Goal: Complete application form: Complete application form

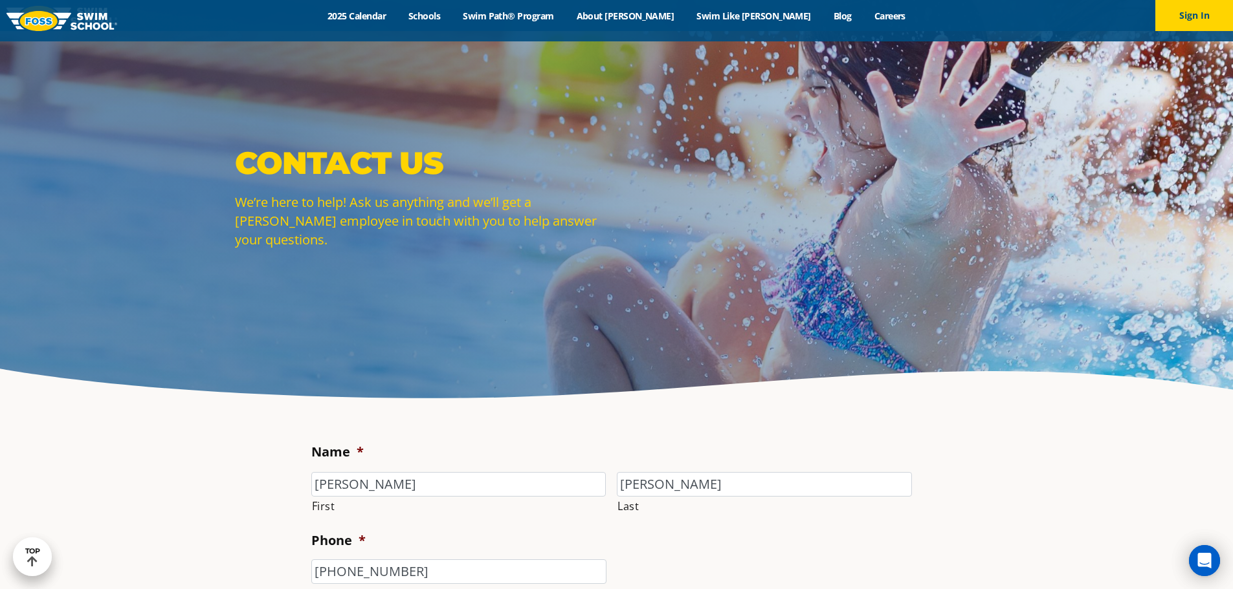
select select "CSR"
select select "I'm a New Family"
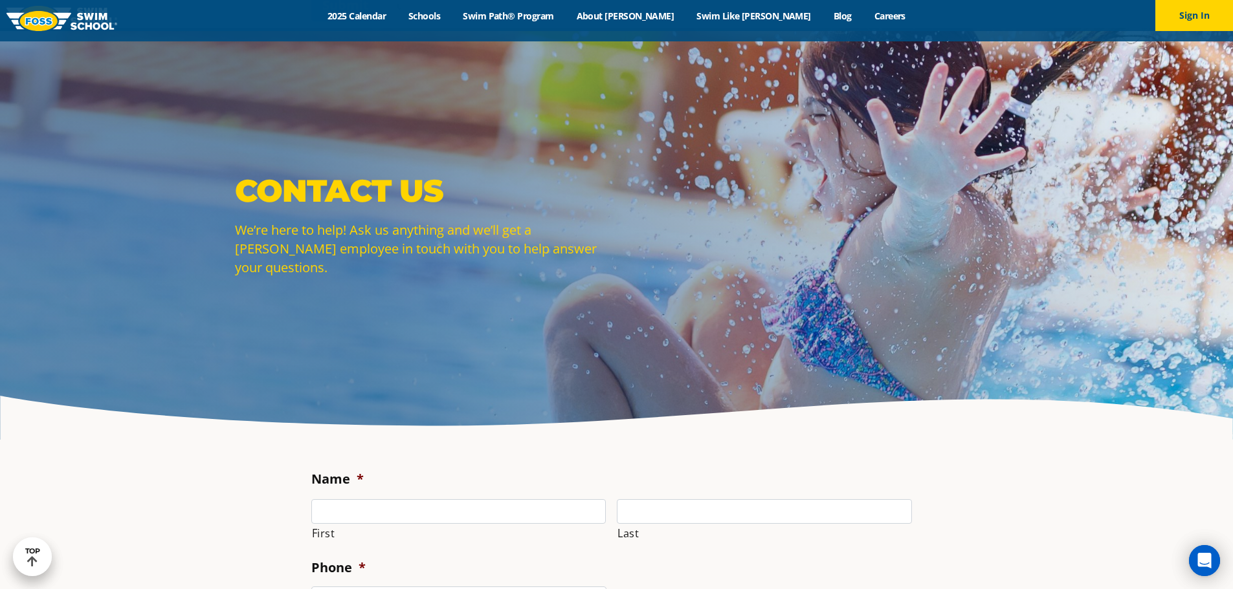
scroll to position [841, 0]
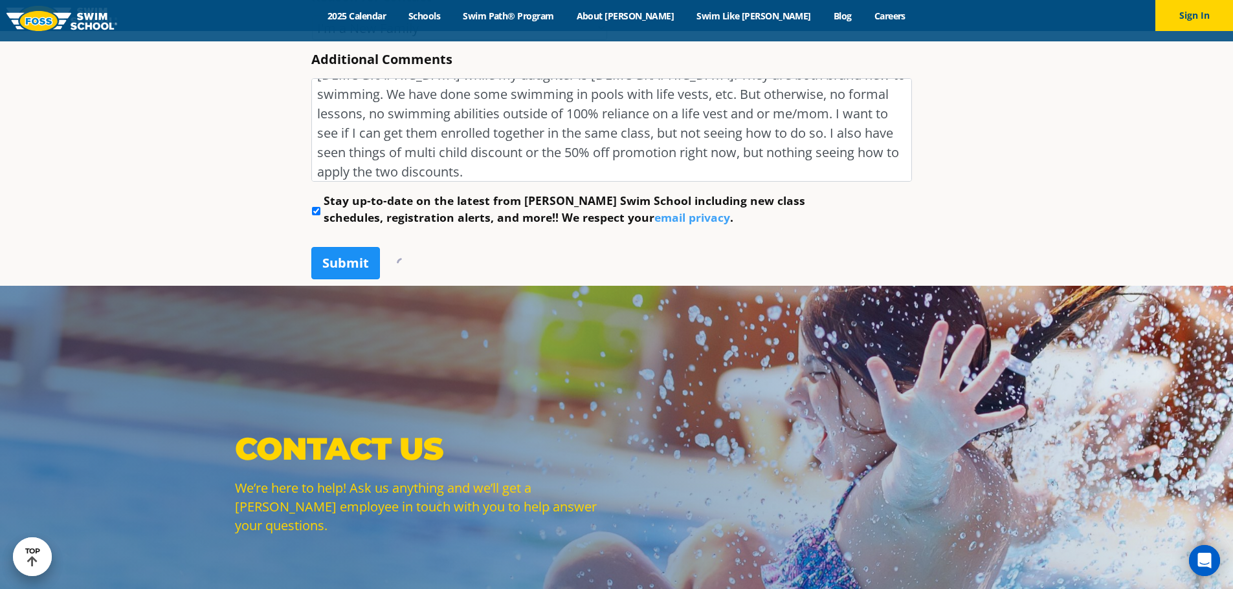
click at [335, 248] on input "Submit" at bounding box center [345, 263] width 69 height 32
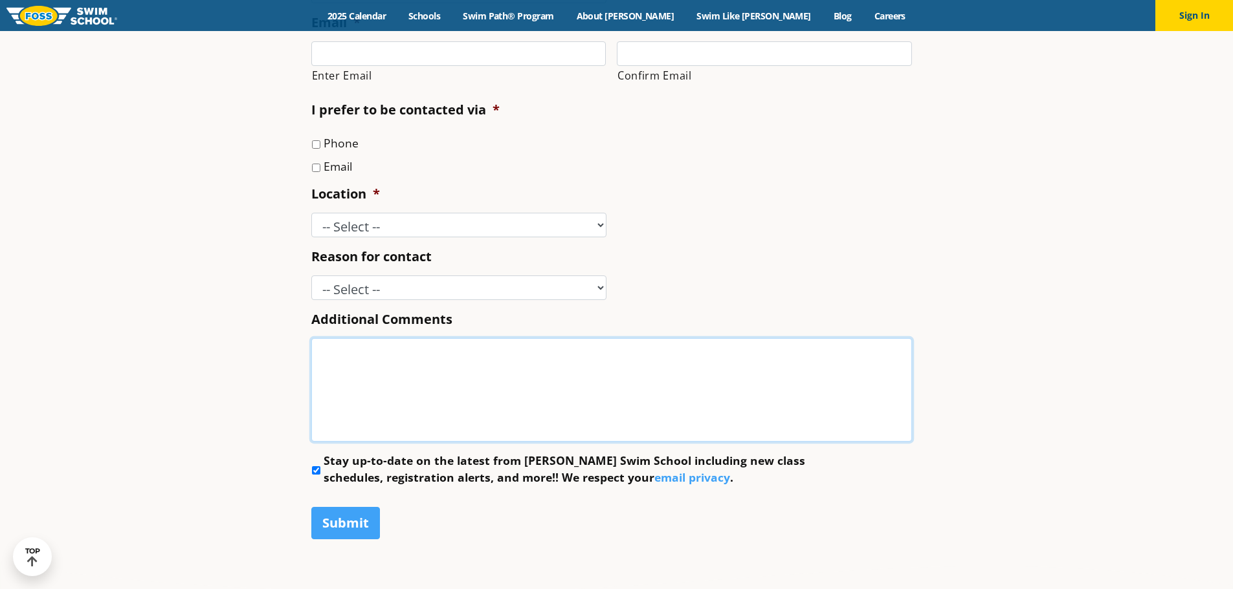
click at [441, 413] on textarea "Additional Comments" at bounding box center [611, 390] width 600 height 104
paste textarea "Hello - Im looking at learning more about enrolling my two kids at [GEOGRAPHIC_…"
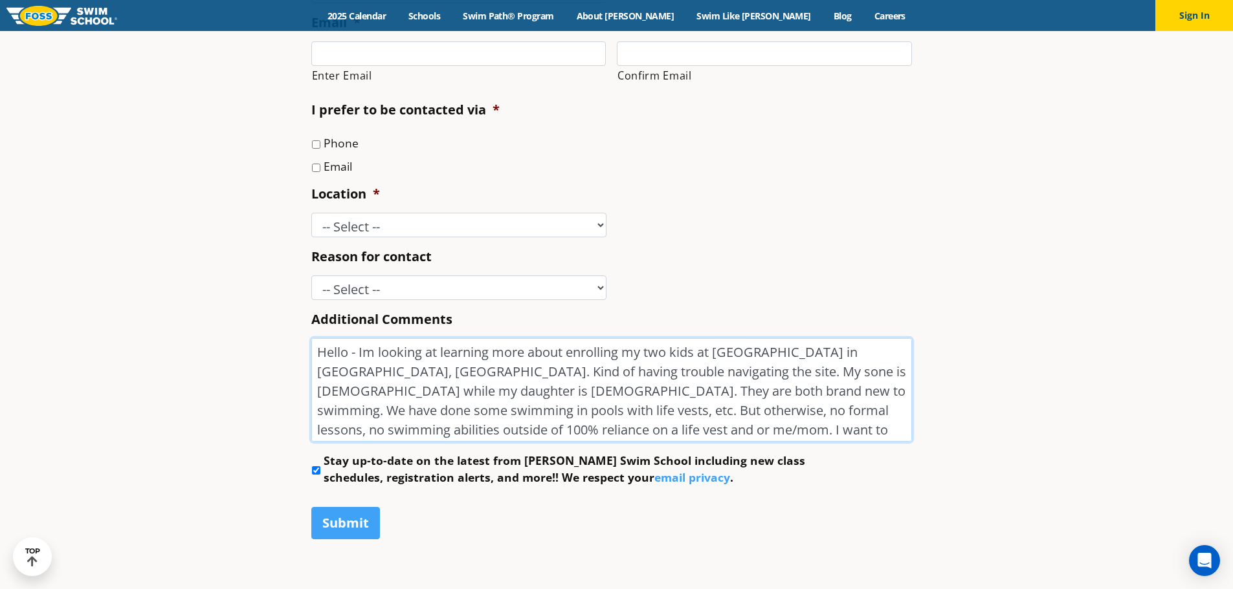
type textarea "Hello - Im looking at learning more about enrolling my two kids at [GEOGRAPHIC_…"
click at [384, 228] on select "-- Select -- [GEOGRAPHIC_DATA], [GEOGRAPHIC_DATA] [GEOGRAPHIC_DATA] [GEOGRAPHIC…" at bounding box center [458, 225] width 295 height 25
select select "CSR"
click at [311, 213] on select "-- Select -- [GEOGRAPHIC_DATA], [GEOGRAPHIC_DATA] [GEOGRAPHIC_DATA] [GEOGRAPHIC…" at bounding box center [458, 225] width 295 height 25
click at [415, 282] on select "-- Select -- Enrollment issue Program question What level is best for my child?…" at bounding box center [458, 288] width 295 height 25
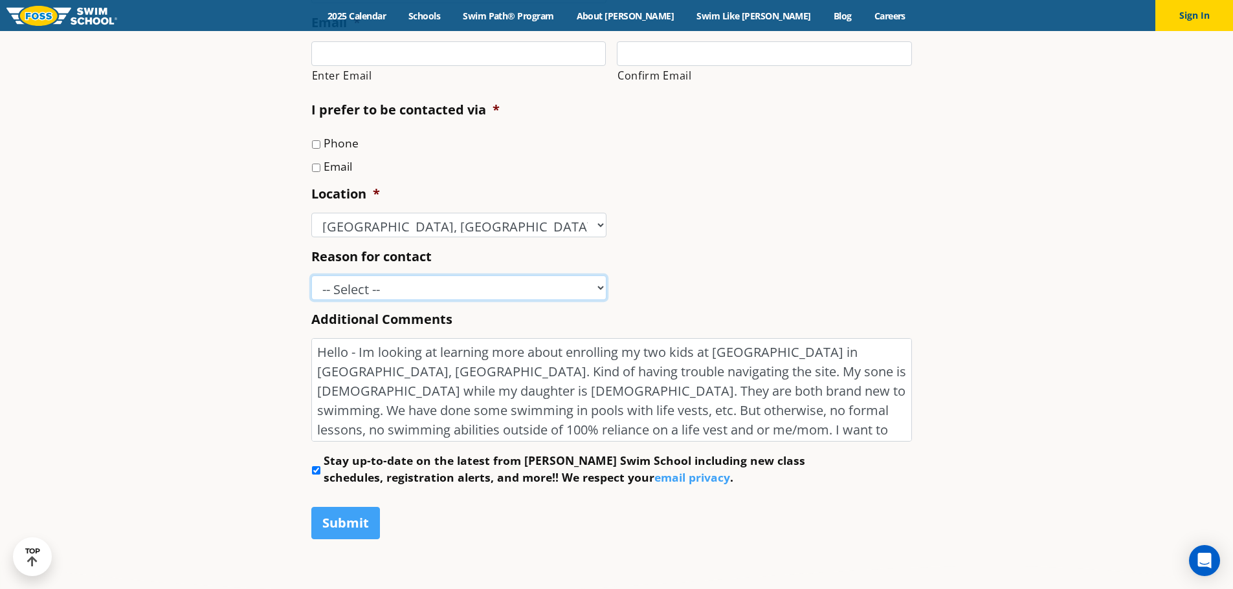
select select "I'm a New Family"
click at [311, 276] on select "-- Select -- Enrollment issue Program question What level is best for my child?…" at bounding box center [458, 288] width 295 height 25
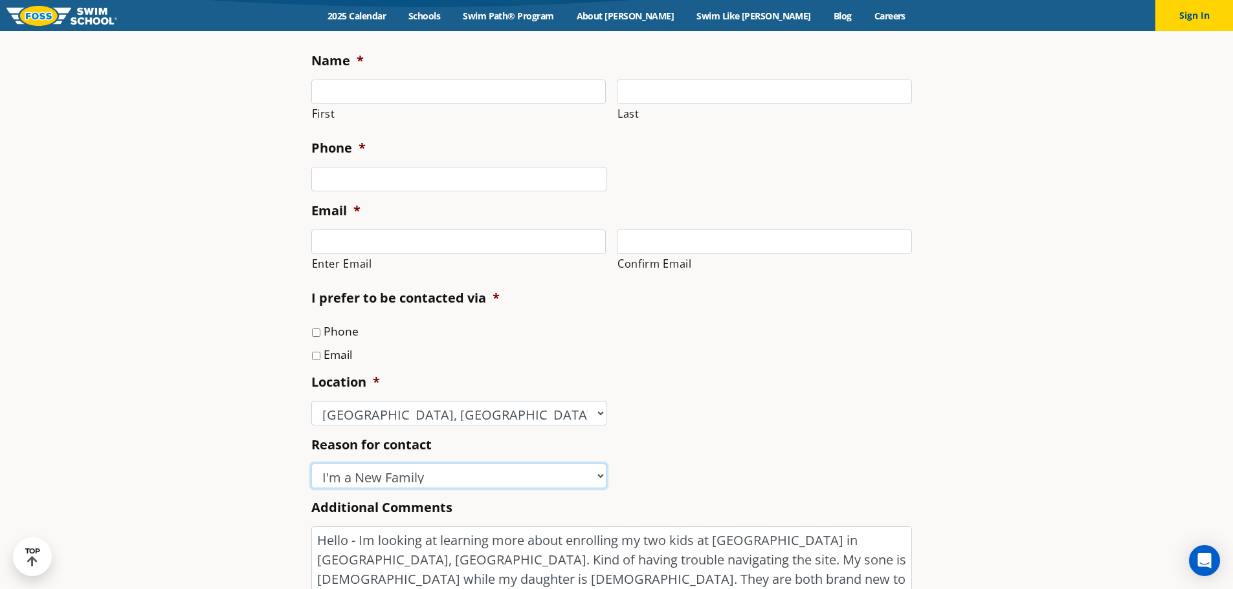
scroll to position [192, 0]
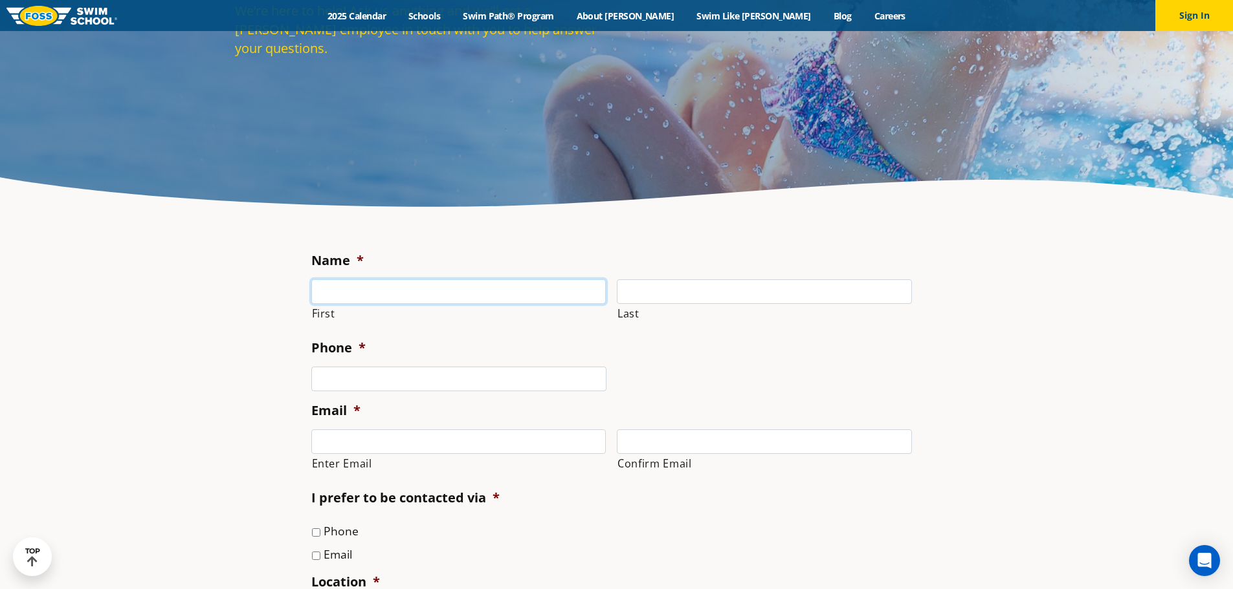
click at [380, 303] on input "First" at bounding box center [458, 292] width 295 height 25
type input "[PERSON_NAME]"
type input "3032500306"
type input "[EMAIL_ADDRESS][DOMAIN_NAME]"
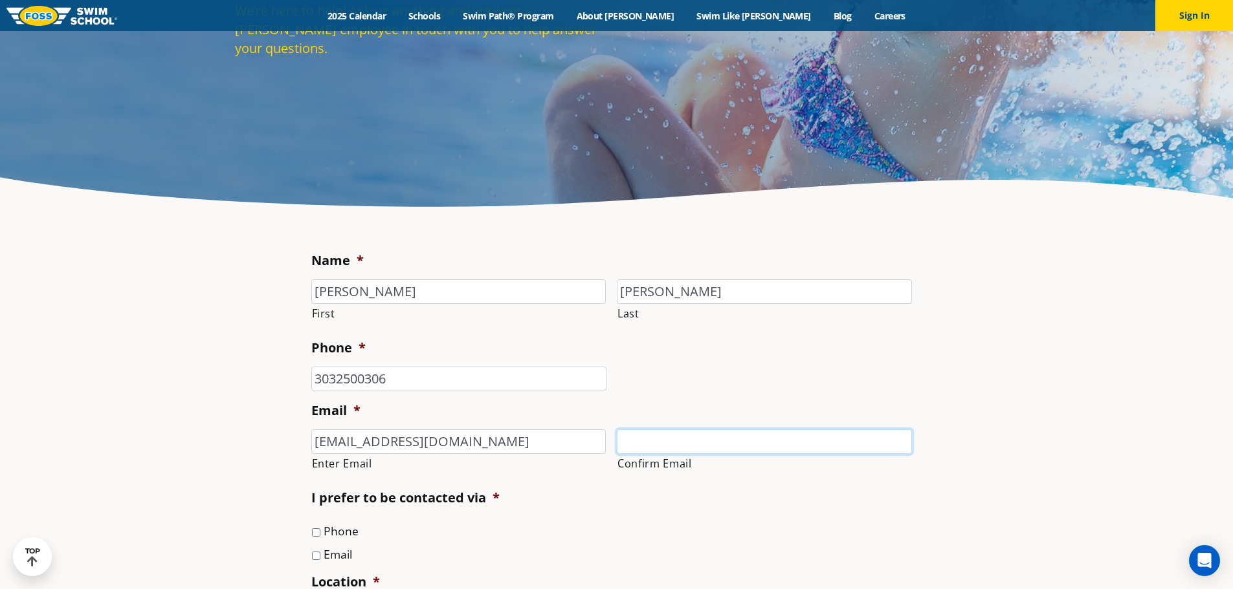
type input "[EMAIL_ADDRESS][DOMAIN_NAME]"
type input "[PHONE_NUMBER]"
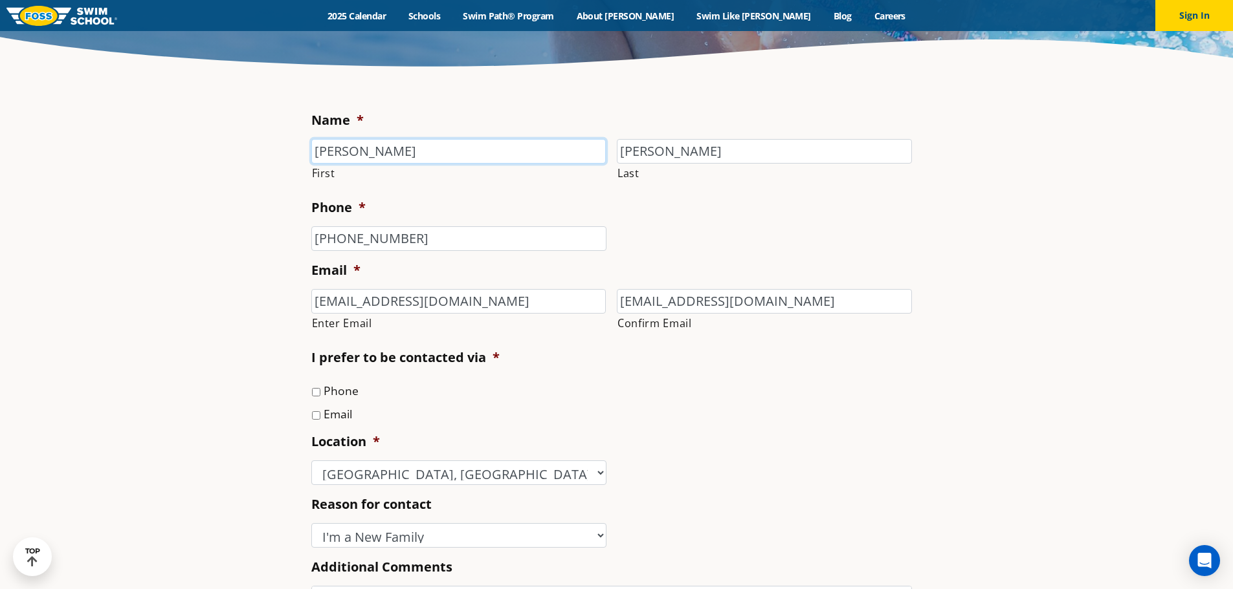
scroll to position [386, 0]
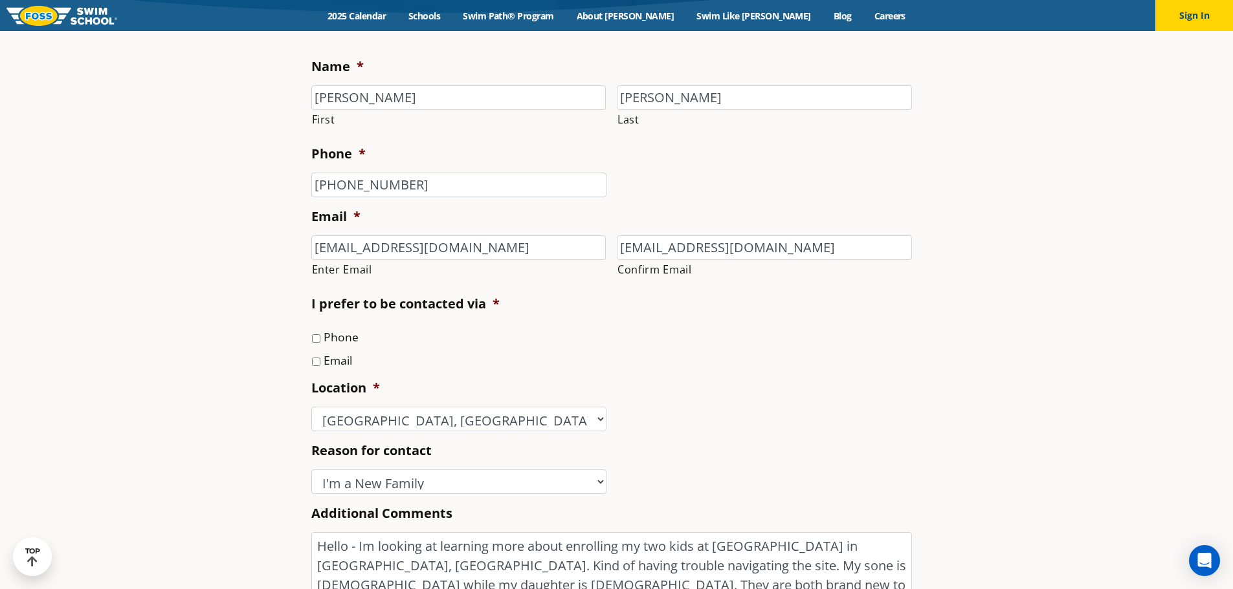
click at [337, 370] on ul "Name * Zack First Daniel Last Phone * (303) 250-0306 Email * zdaniel24@yahoo.co…" at bounding box center [616, 369] width 611 height 623
click at [339, 360] on label "Email" at bounding box center [338, 360] width 28 height 17
click at [320, 360] on input "Email" at bounding box center [316, 362] width 8 height 8
checkbox input "true"
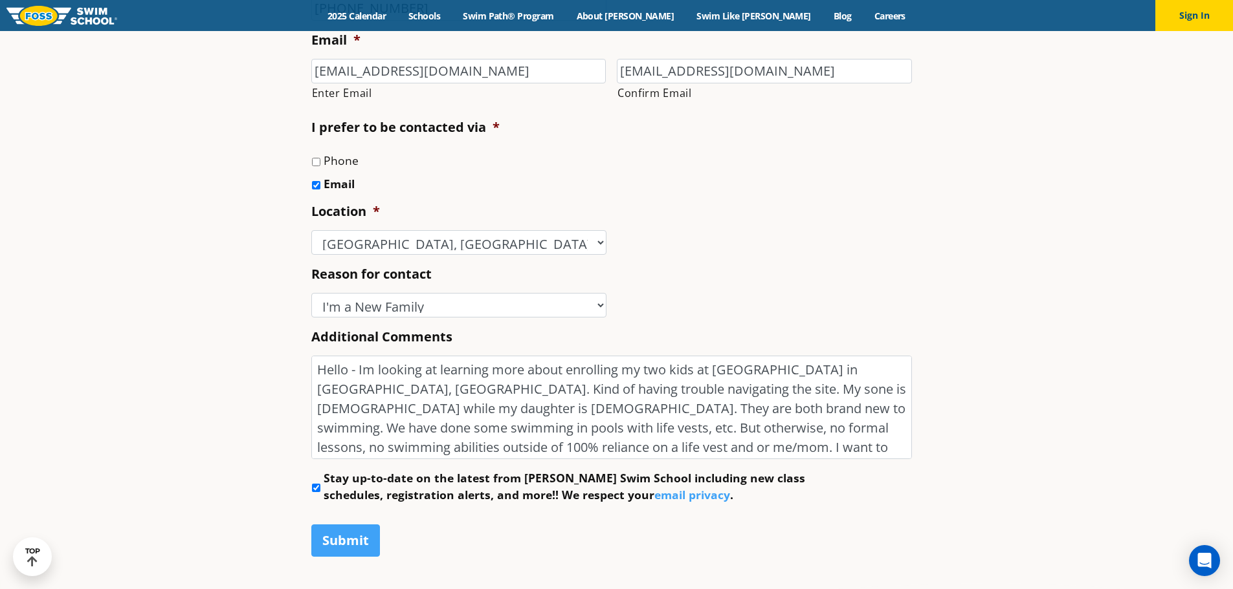
scroll to position [774, 0]
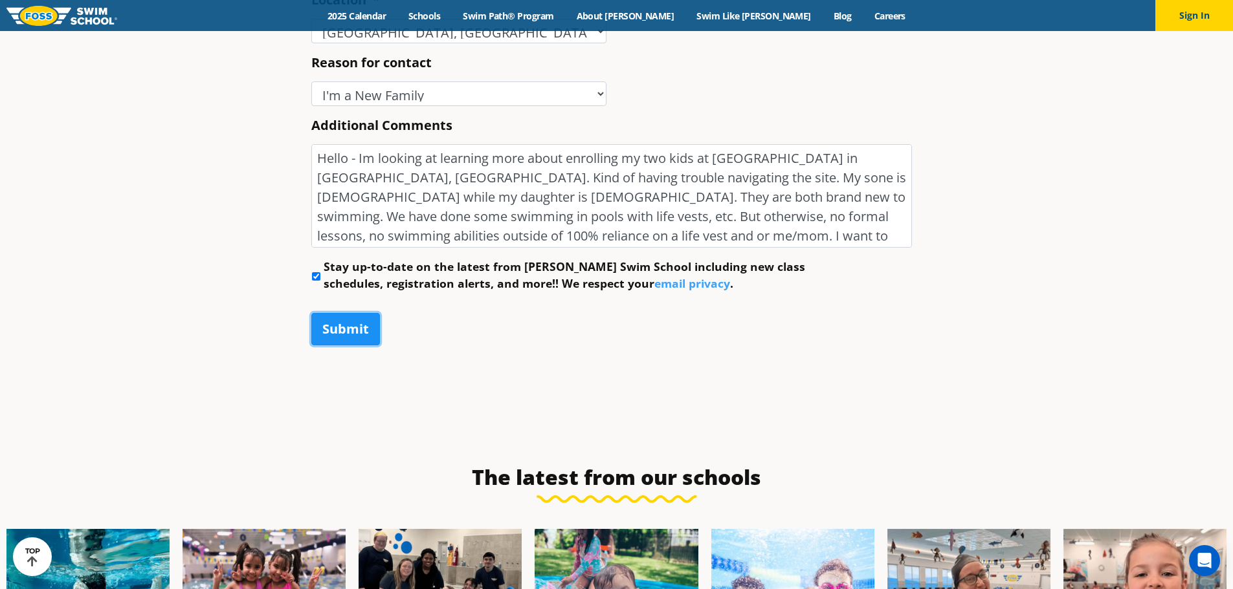
click at [346, 336] on input "Submit" at bounding box center [345, 329] width 69 height 32
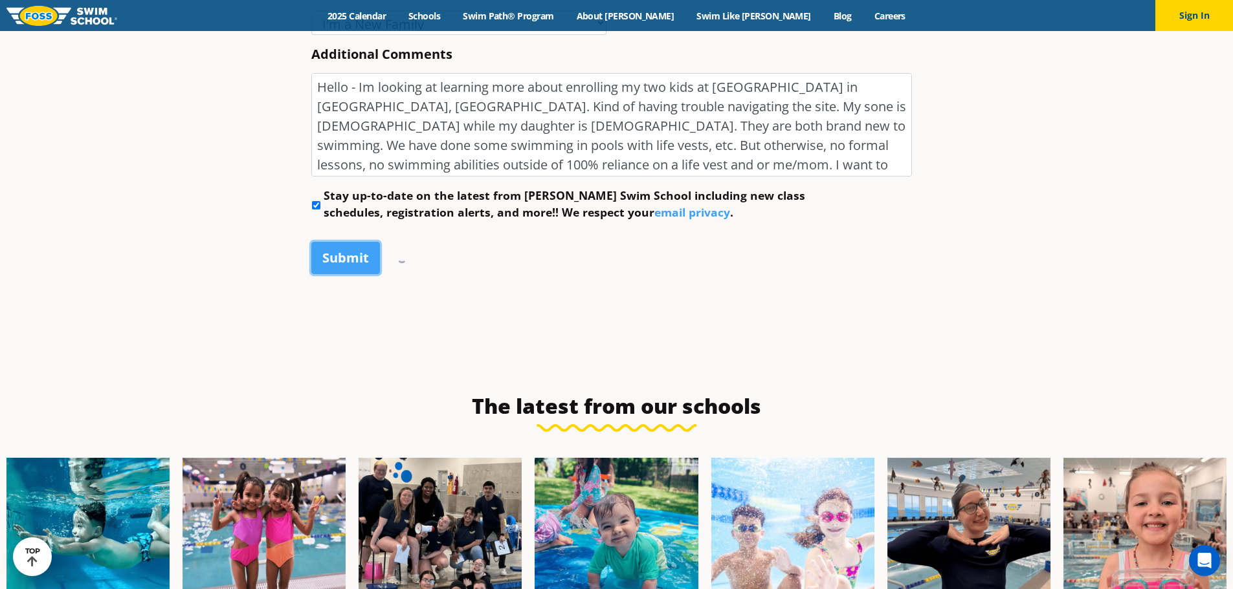
scroll to position [666, 0]
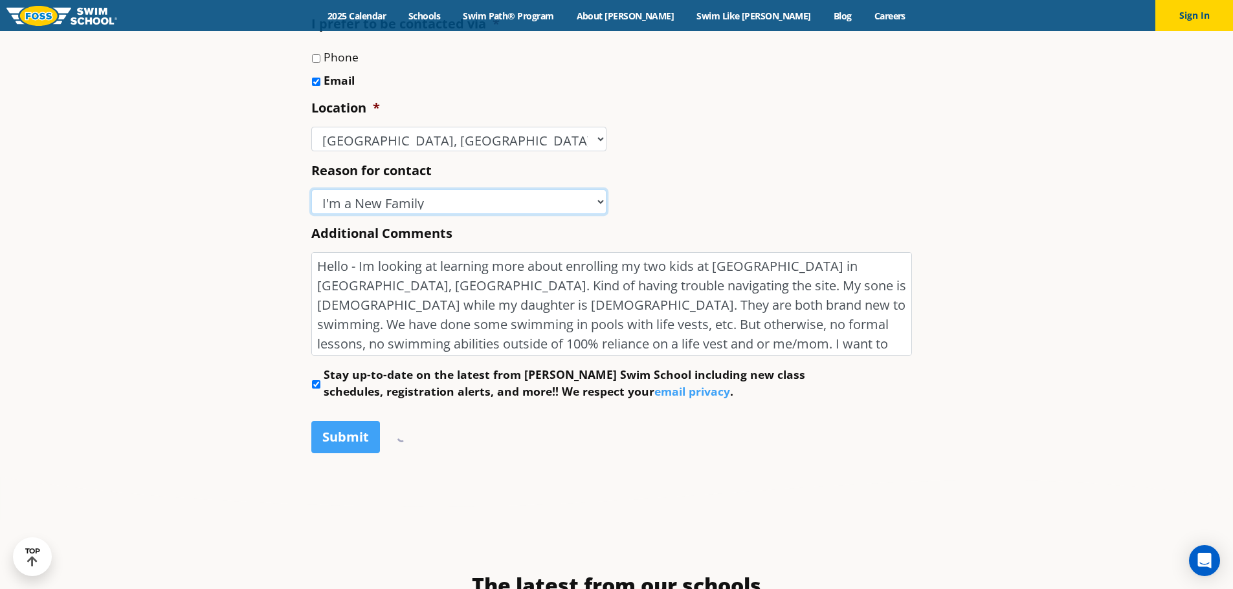
click at [580, 195] on select "-- Select -- Enrollment issue Program question What level is best for my child?…" at bounding box center [458, 202] width 295 height 25
click at [727, 188] on li "Reason for contact -- Select -- Enrollment issue Program question What level is…" at bounding box center [616, 188] width 611 height 52
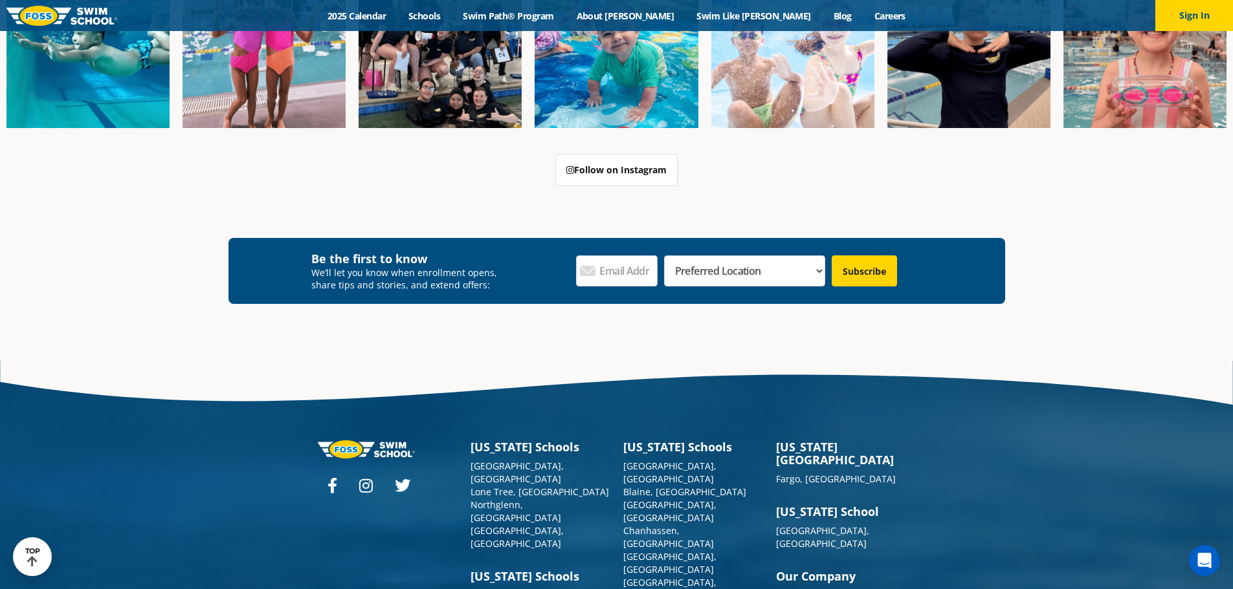
scroll to position [989, 0]
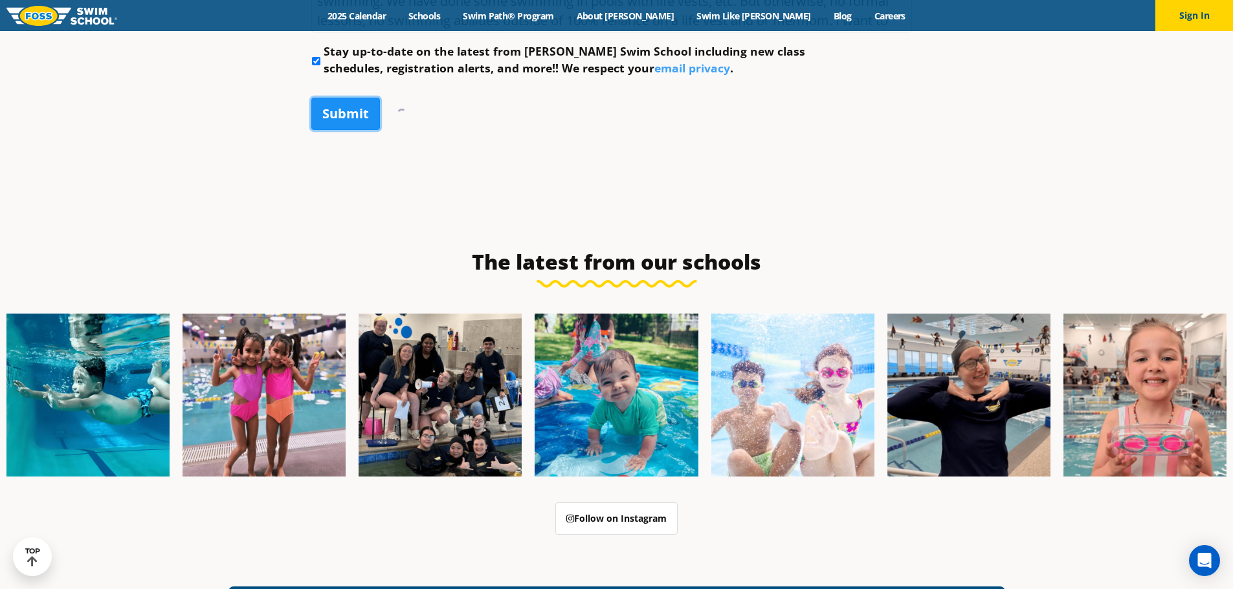
click at [327, 111] on input "Submit" at bounding box center [345, 114] width 69 height 32
click at [314, 67] on li "Stay up-to-date on the latest from Foss Swim School including new class schedul…" at bounding box center [616, 60] width 611 height 34
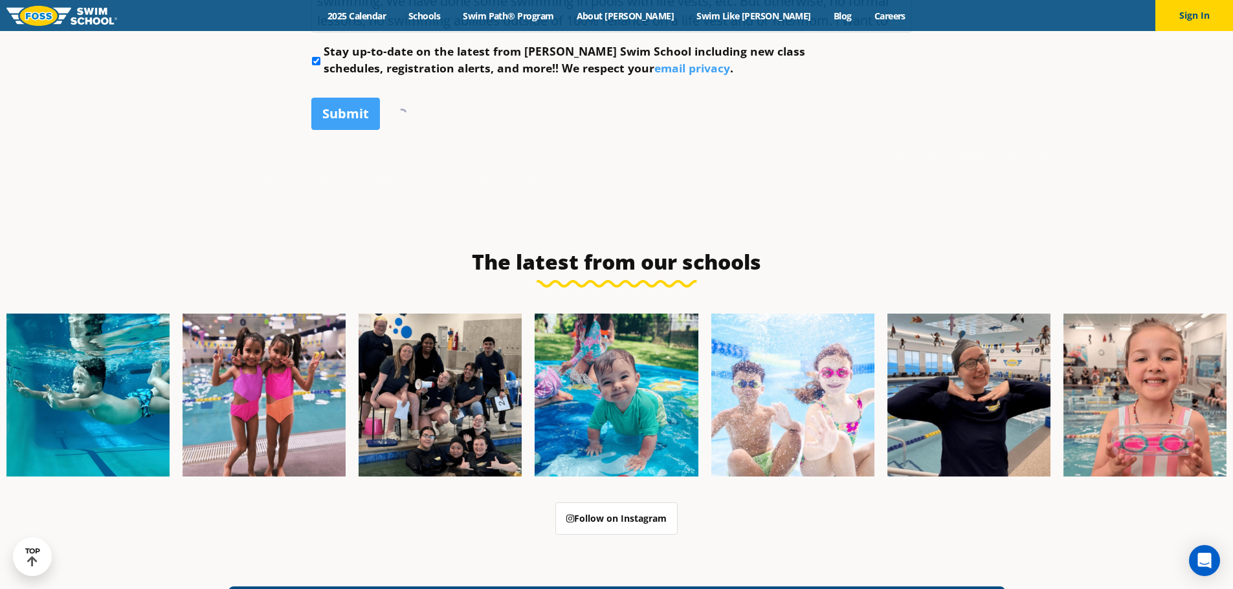
drag, startPoint x: 314, startPoint y: 61, endPoint x: 346, endPoint y: 129, distance: 75.6
click at [314, 60] on input "Stay up-to-date on the latest from Foss Swim School including new class schedul…" at bounding box center [316, 61] width 8 height 8
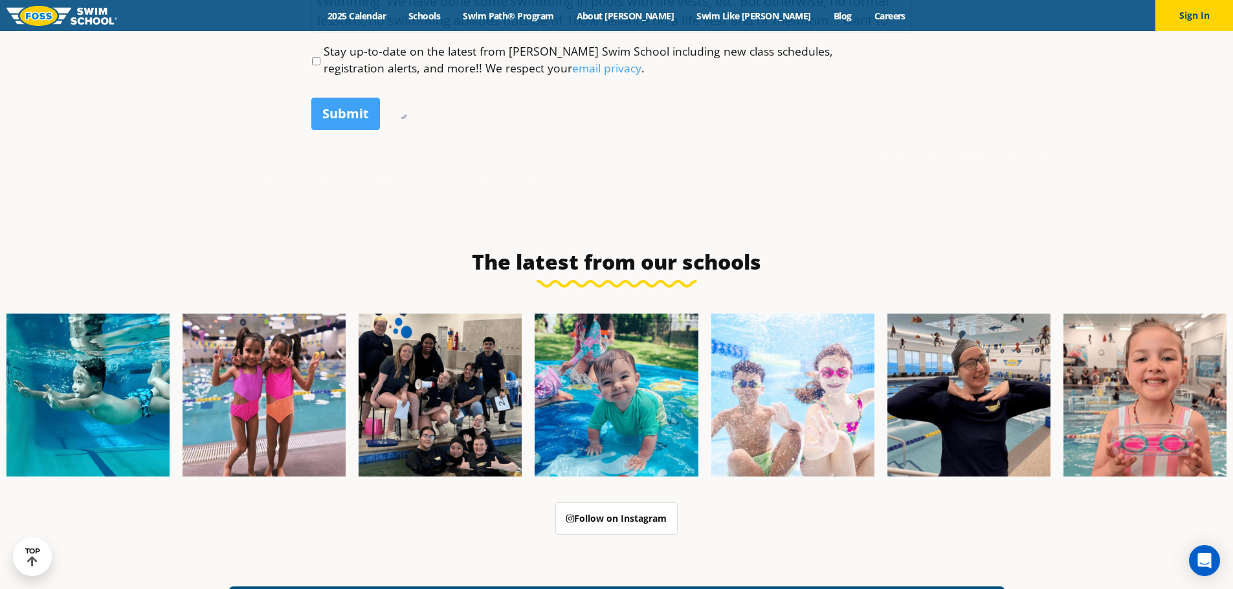
click at [350, 119] on input "Submit" at bounding box center [345, 114] width 69 height 32
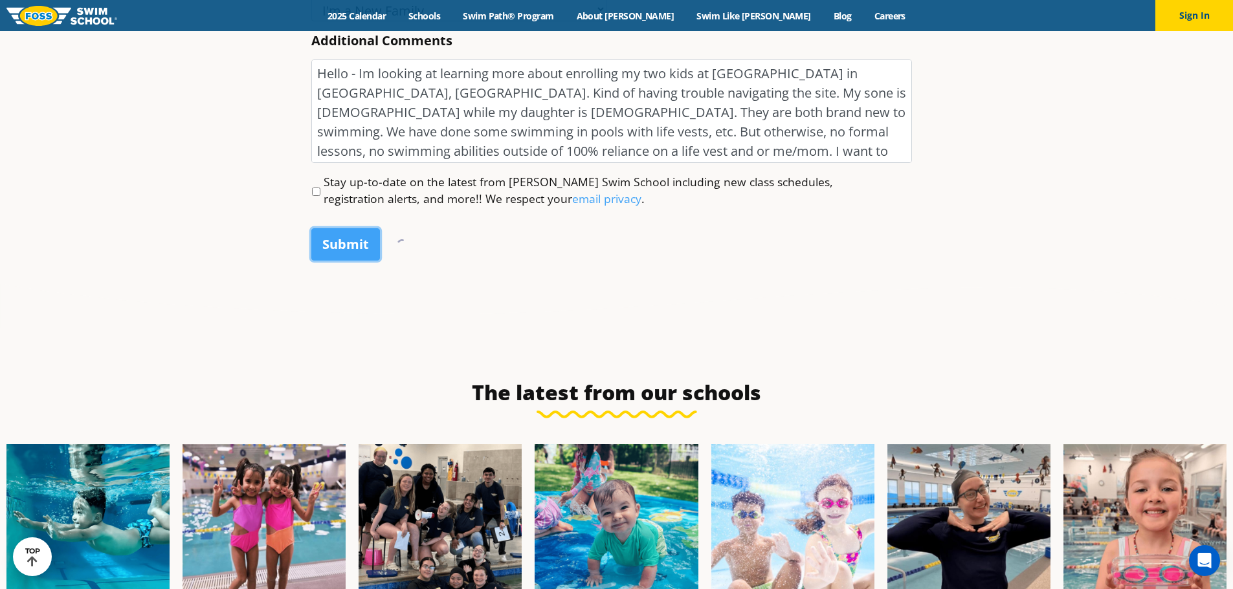
scroll to position [860, 0]
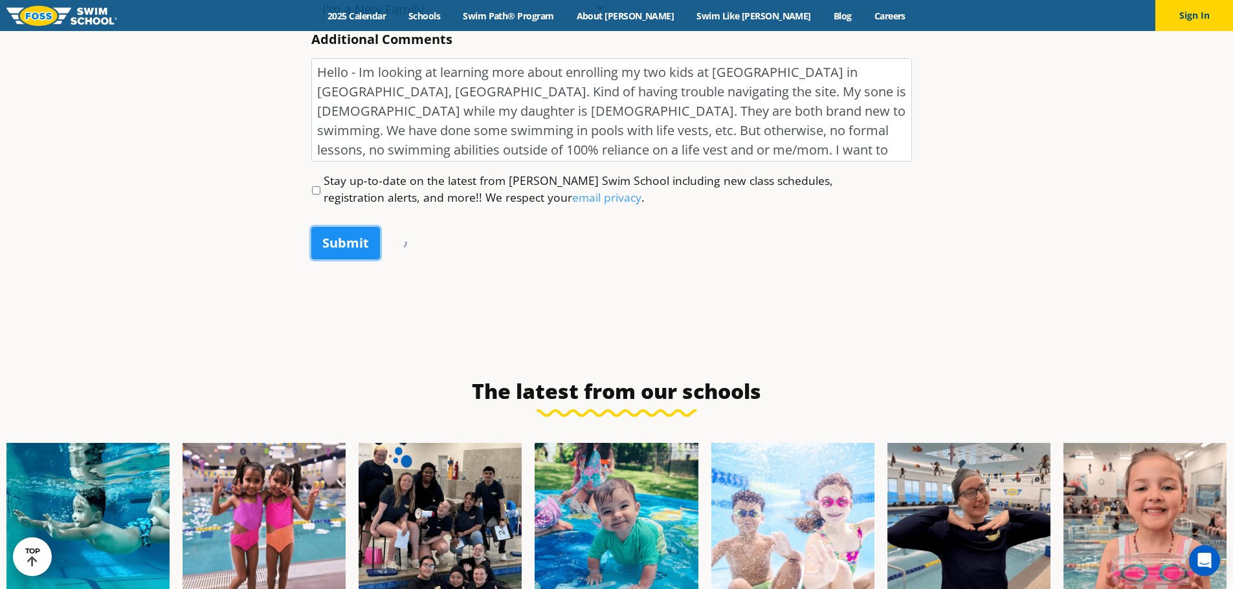
click at [364, 247] on input "Submit" at bounding box center [345, 243] width 69 height 32
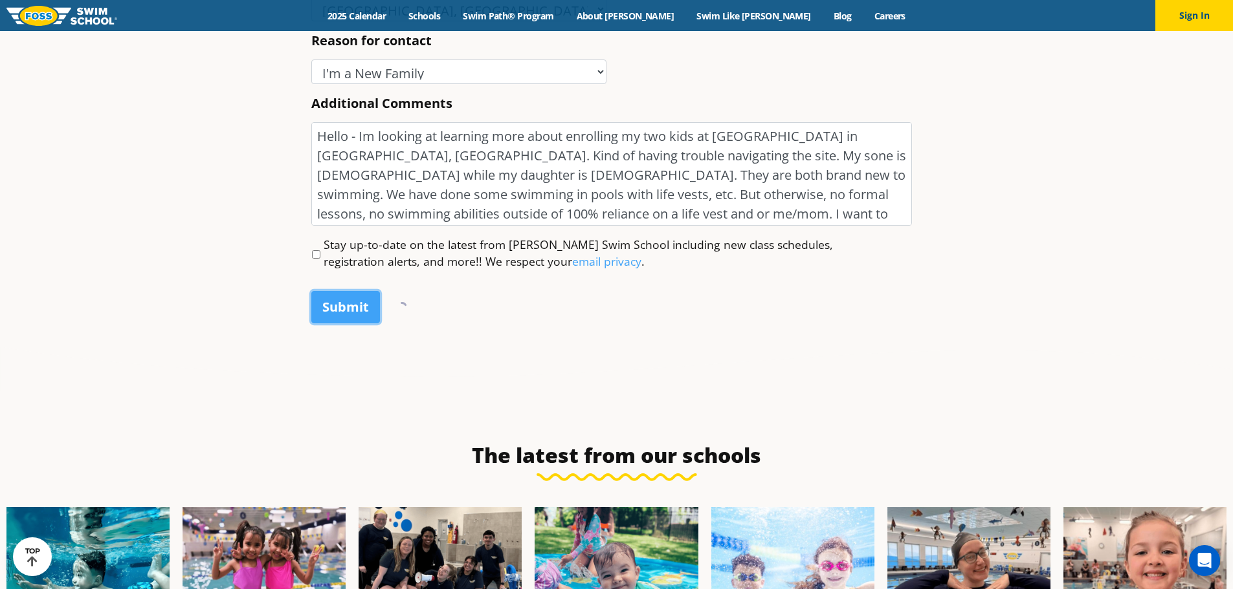
scroll to position [795, 0]
click at [444, 200] on textarea "Hello - Im looking at learning more about enrolling my two kids at [GEOGRAPHIC_…" at bounding box center [611, 175] width 600 height 104
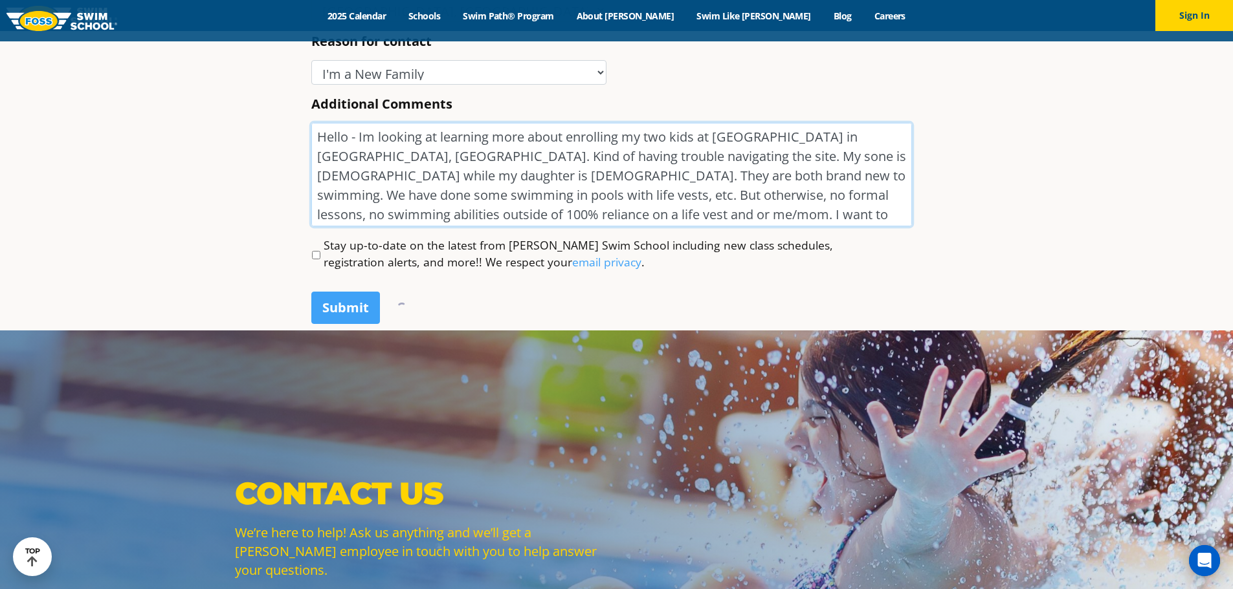
scroll to position [0, 0]
click at [338, 317] on input "Submit" at bounding box center [345, 308] width 69 height 32
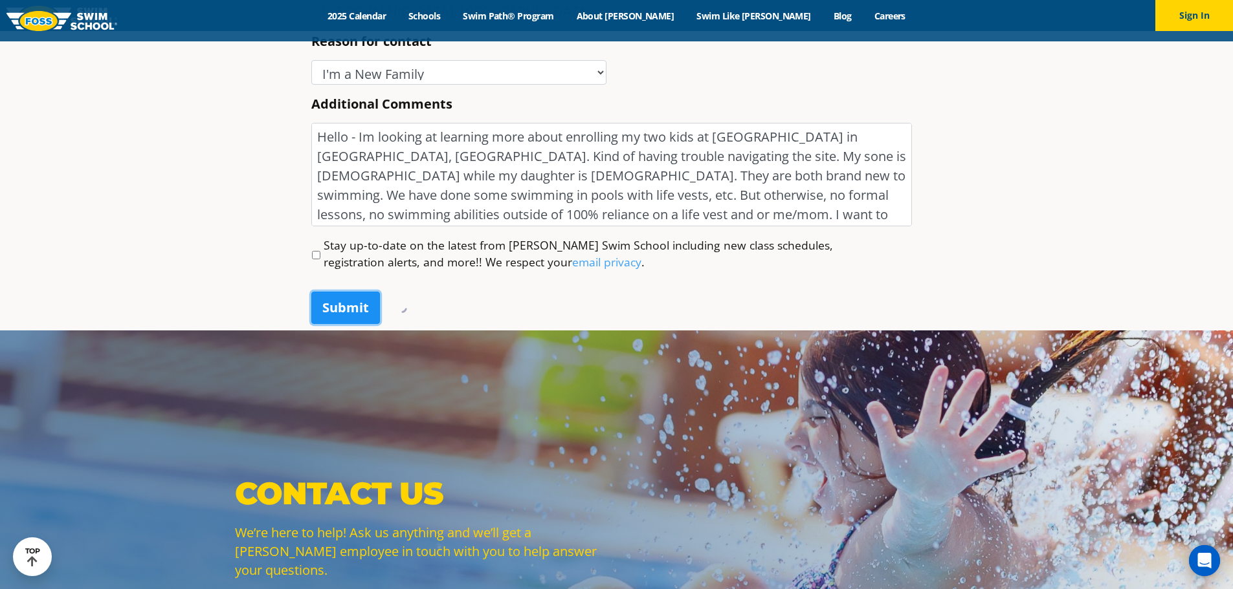
click at [338, 317] on input "Submit" at bounding box center [345, 308] width 69 height 32
click at [338, 315] on input "Submit" at bounding box center [345, 308] width 69 height 32
click at [312, 252] on input "Stay up-to-date on the latest from Foss Swim School including new class schedul…" at bounding box center [316, 255] width 8 height 8
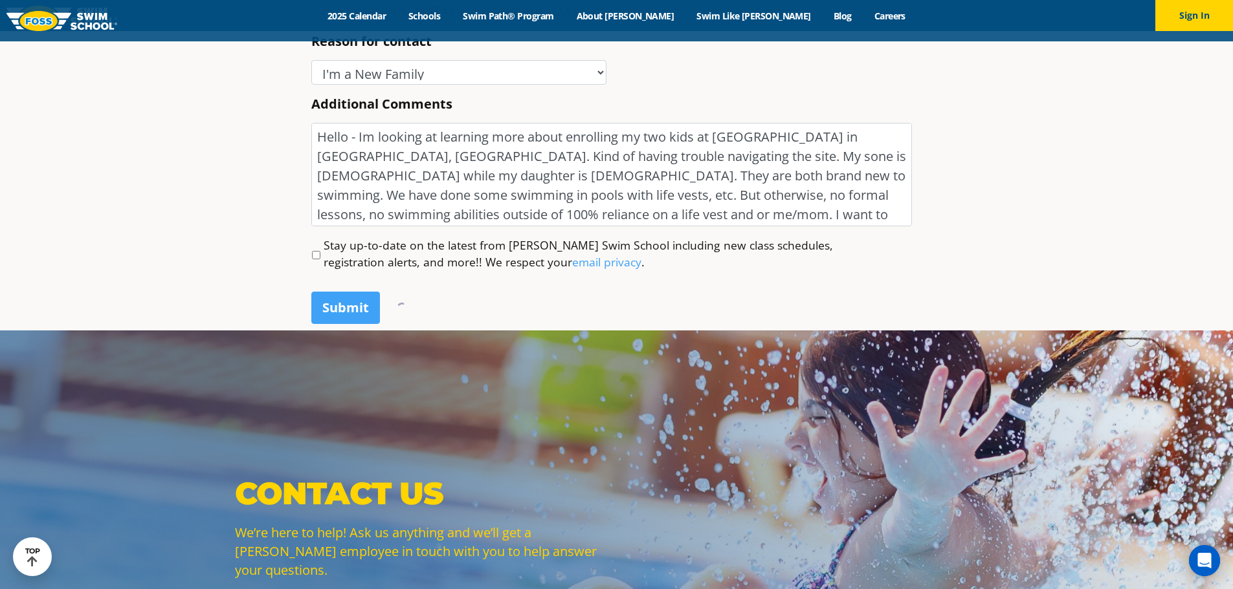
checkbox input "true"
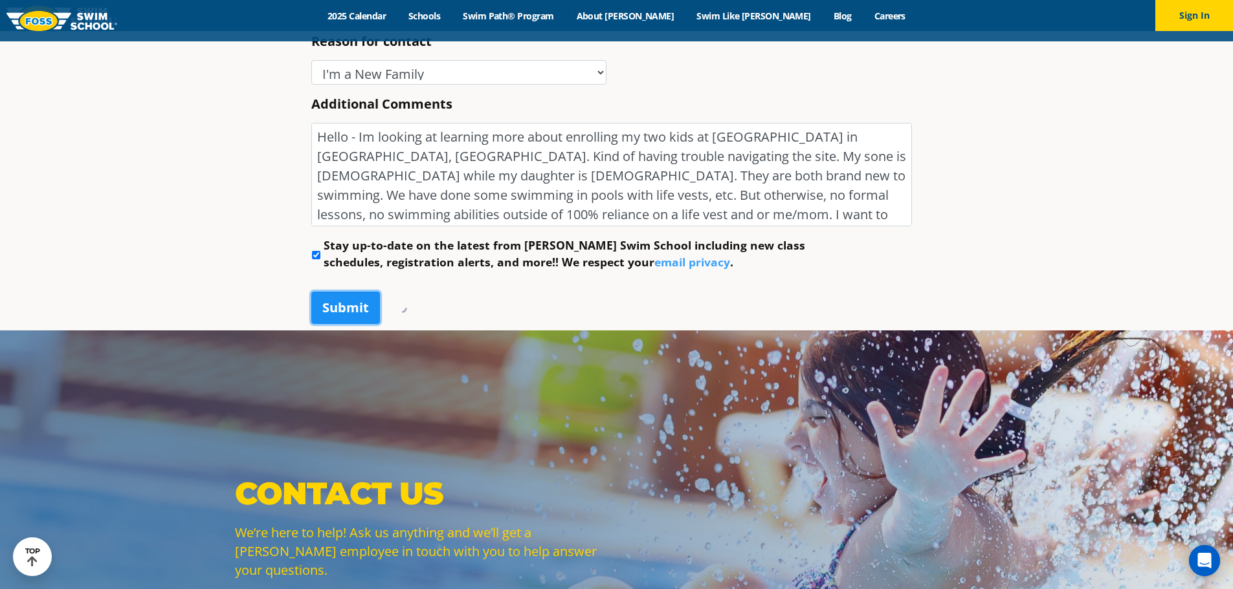
click at [319, 294] on input "Submit" at bounding box center [345, 308] width 69 height 32
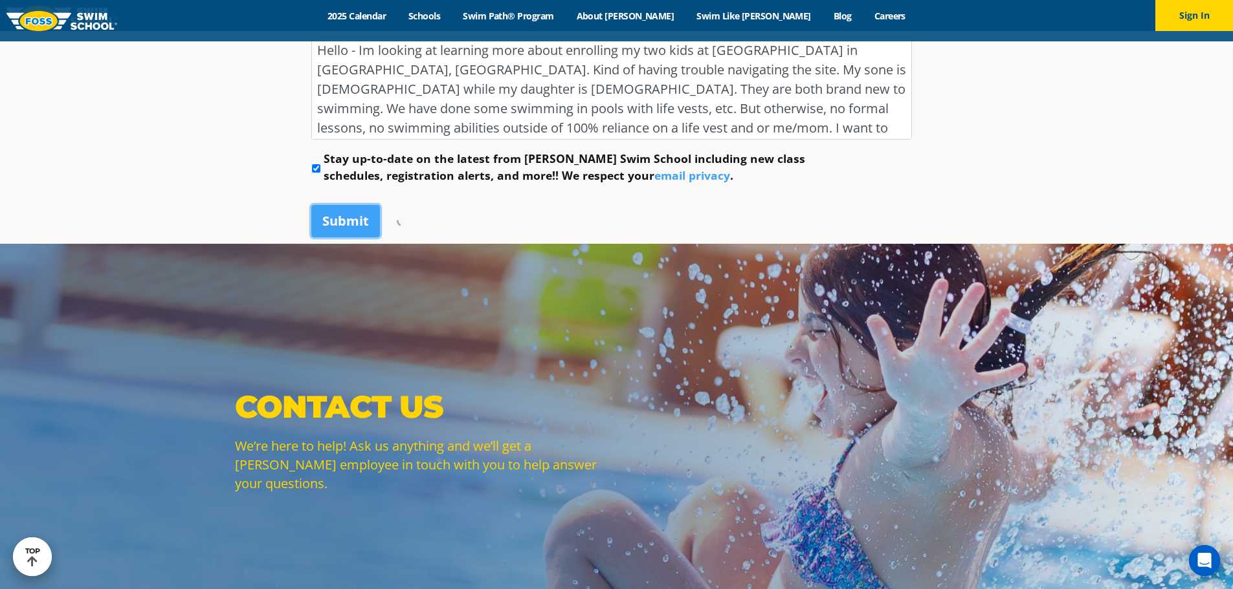
scroll to position [860, 0]
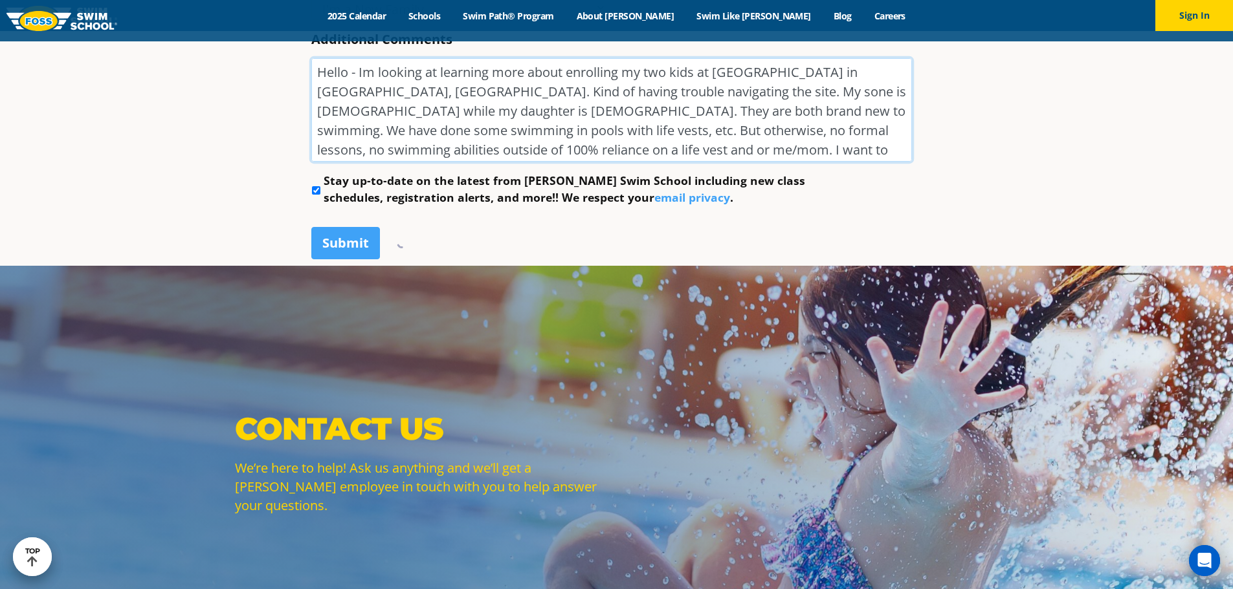
click at [455, 148] on textarea "Hello - Im looking at learning more about enrolling my two kids at [GEOGRAPHIC_…" at bounding box center [611, 110] width 600 height 104
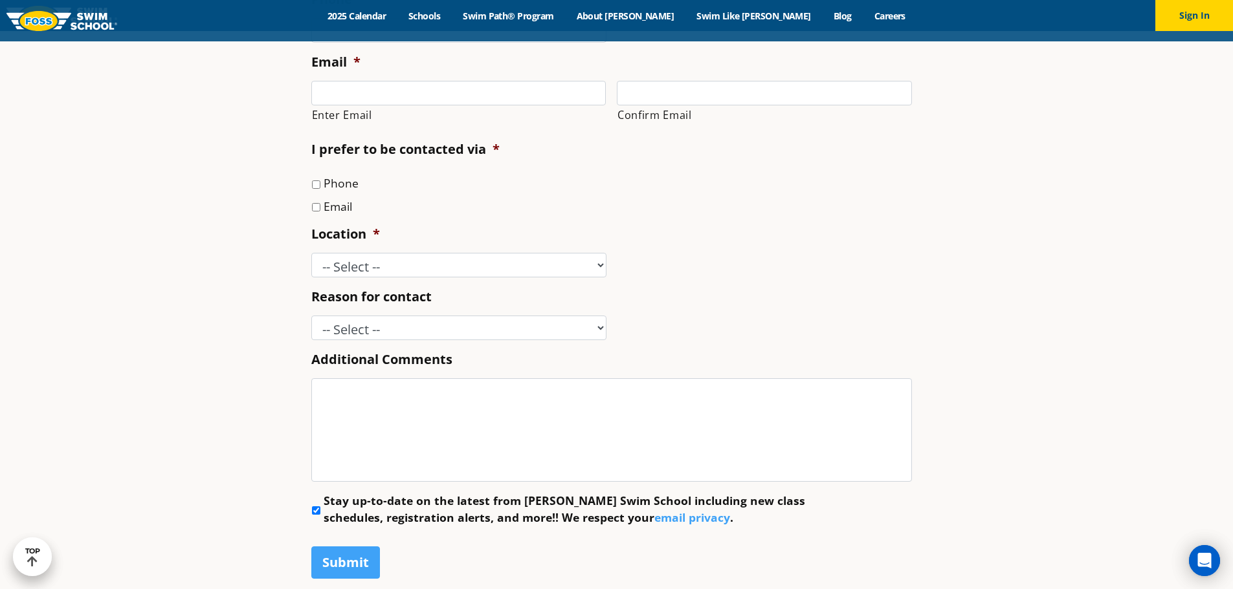
scroll to position [1766, 0]
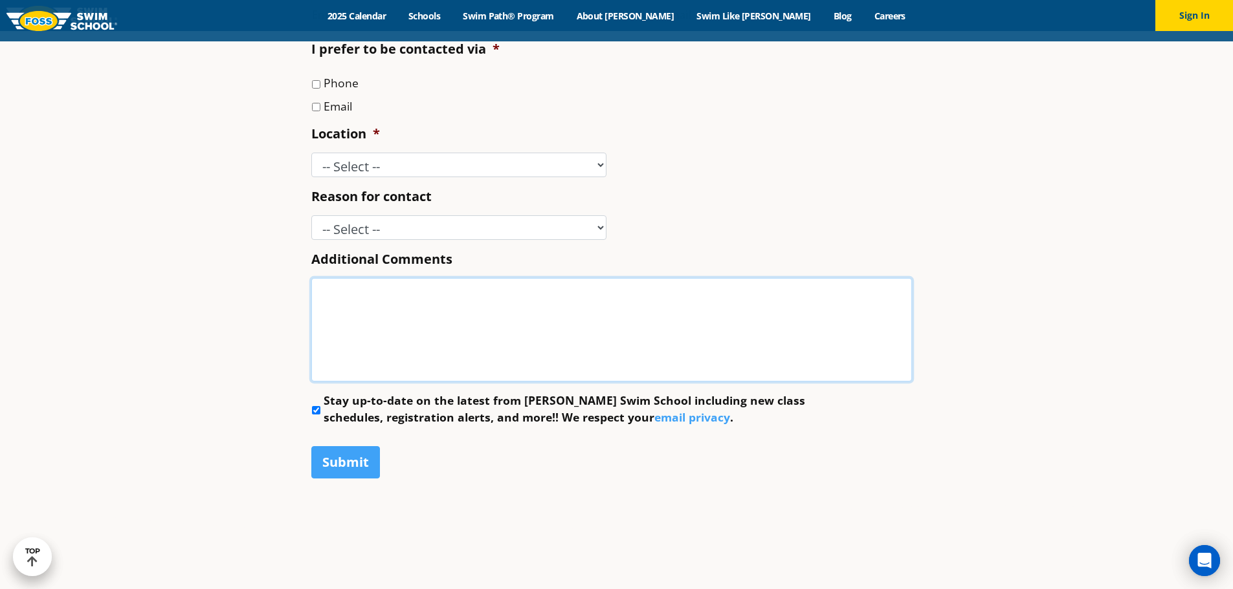
click at [406, 325] on textarea "Additional Comments" at bounding box center [611, 330] width 600 height 104
paste textarea "Hello - Im looking at learning more about enrolling my two kids at [GEOGRAPHIC_…"
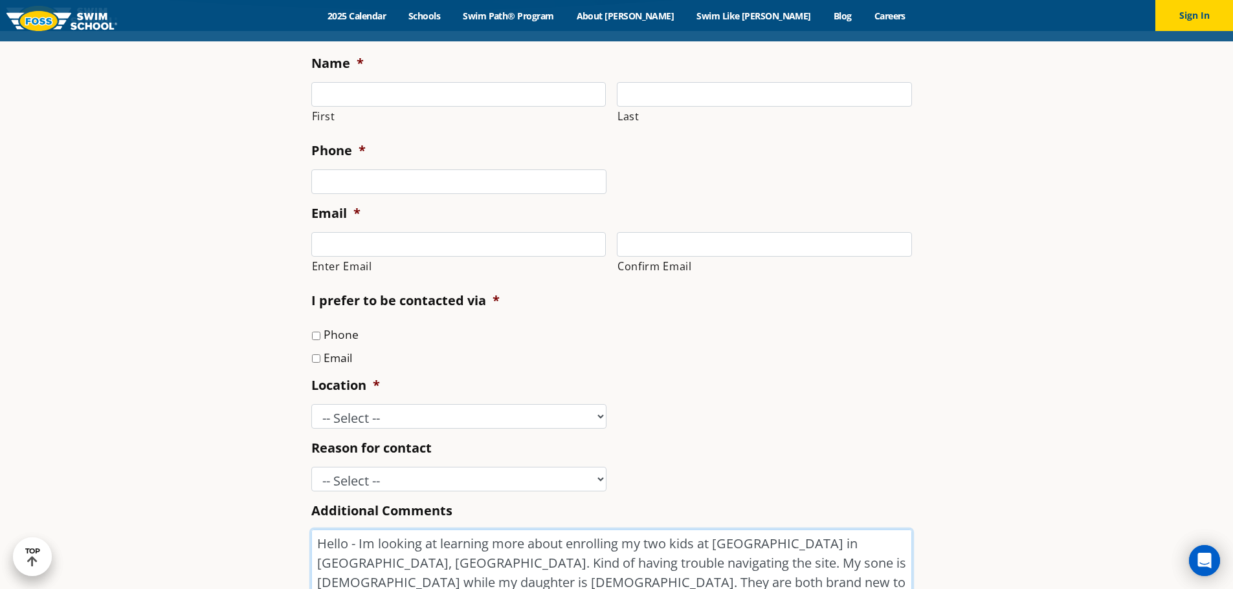
scroll to position [1507, 0]
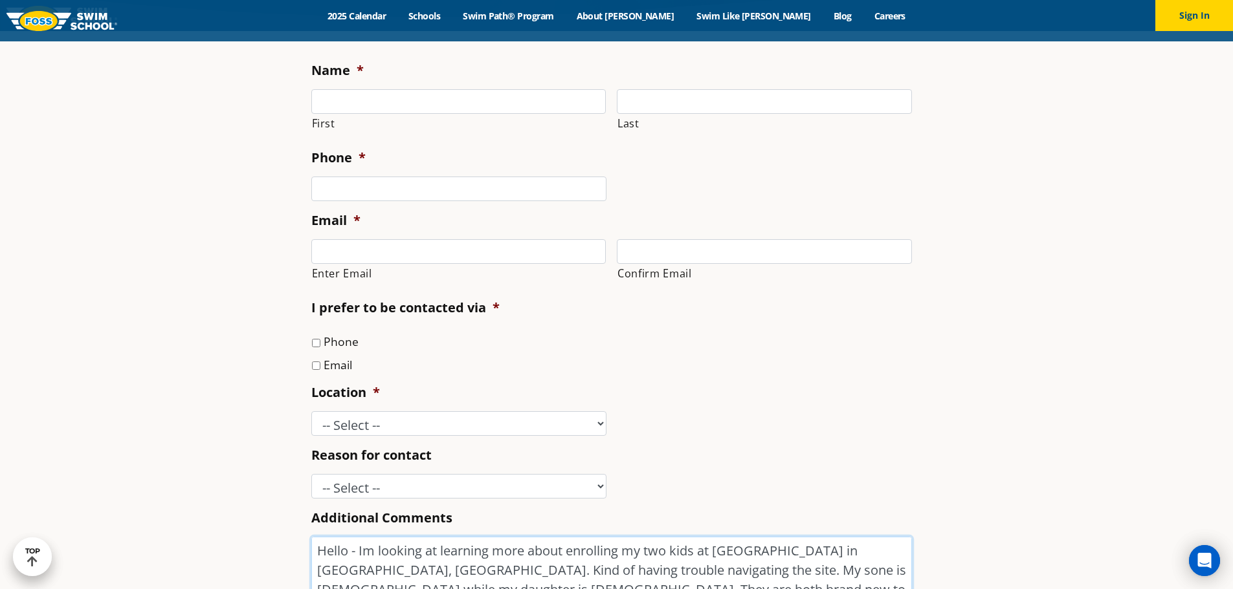
type textarea "Hello - Im looking at learning more about enrolling my two kids at [GEOGRAPHIC_…"
click at [347, 104] on input "First" at bounding box center [458, 101] width 295 height 25
type input "[PERSON_NAME]"
type input "[EMAIL_ADDRESS][DOMAIN_NAME]"
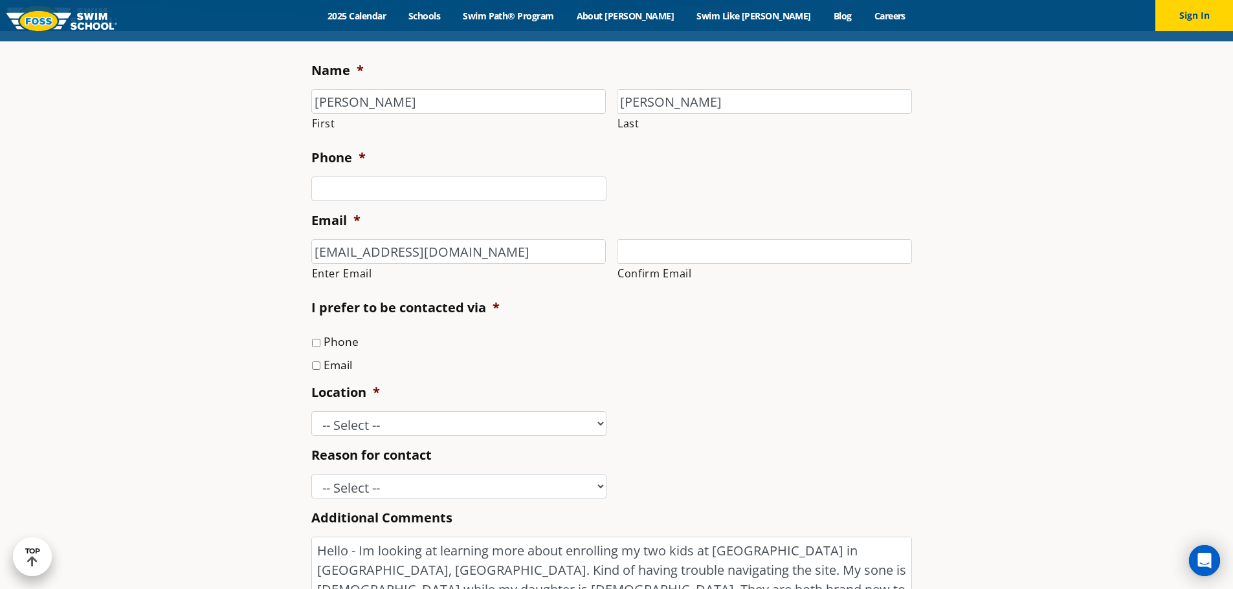
type input "[EMAIL_ADDRESS][DOMAIN_NAME]"
click at [369, 181] on input "Phone *" at bounding box center [458, 189] width 295 height 25
type input "3032500306"
click at [333, 362] on label "Email" at bounding box center [338, 365] width 28 height 17
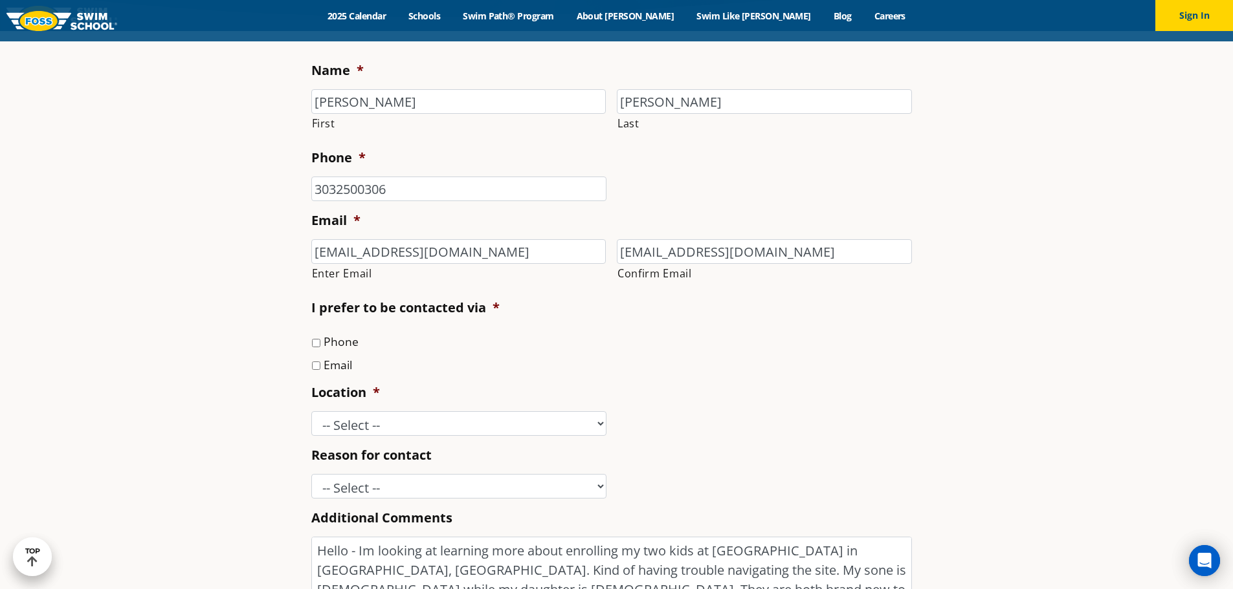
checkbox input "false"
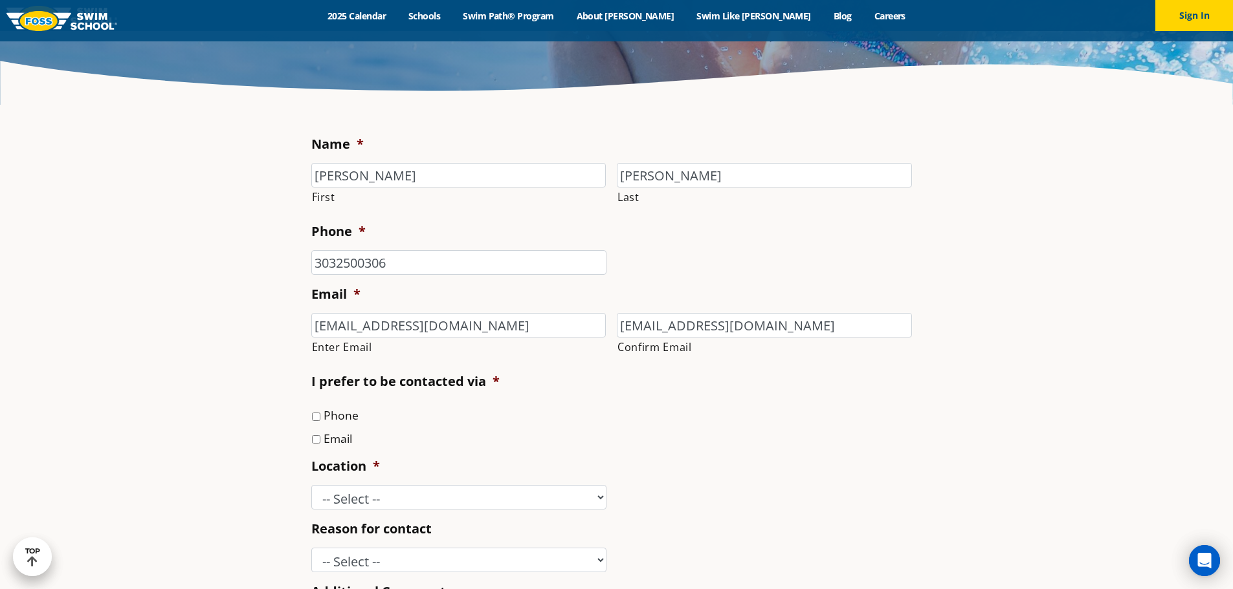
scroll to position [1566, 0]
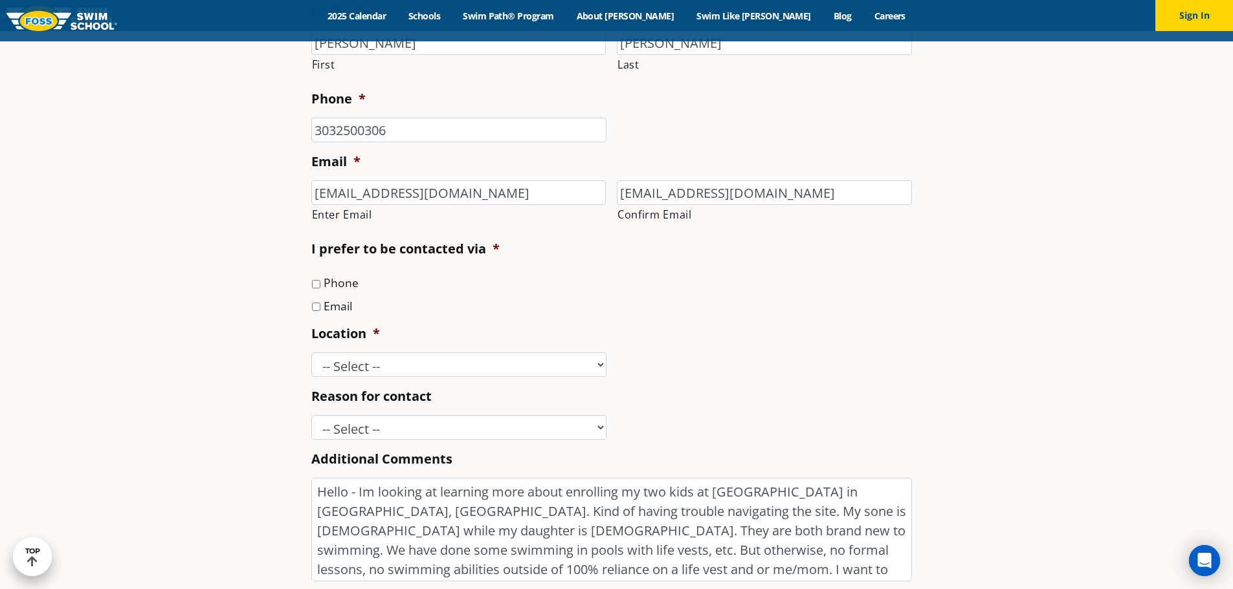
click at [314, 311] on input "Email" at bounding box center [316, 307] width 8 height 8
checkbox input "true"
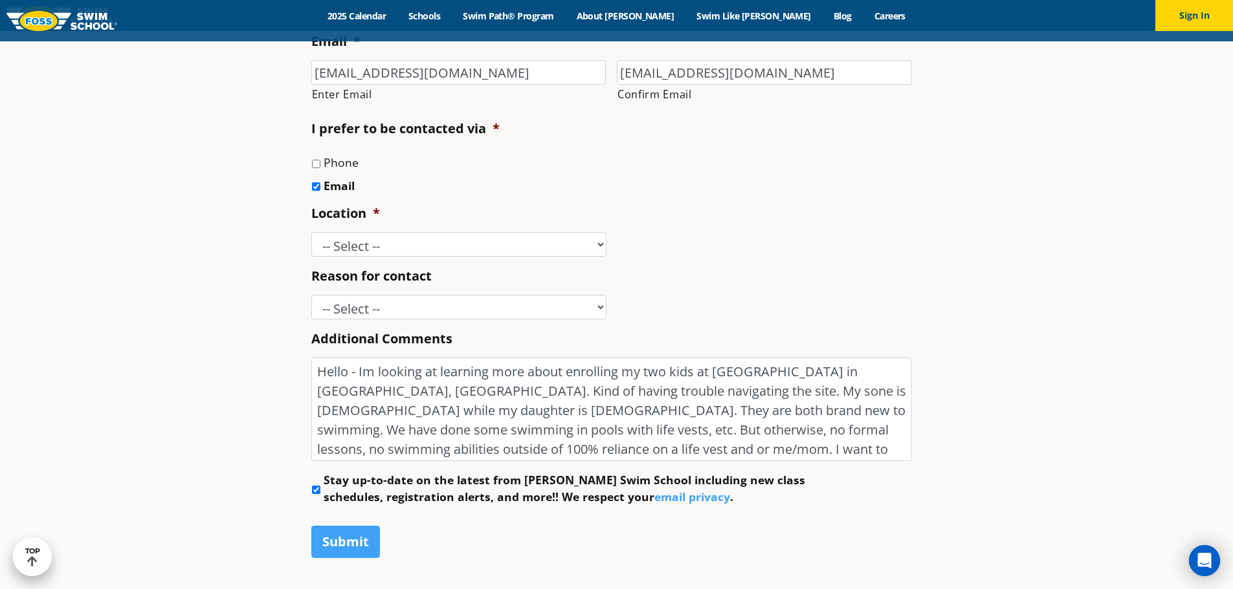
scroll to position [1695, 0]
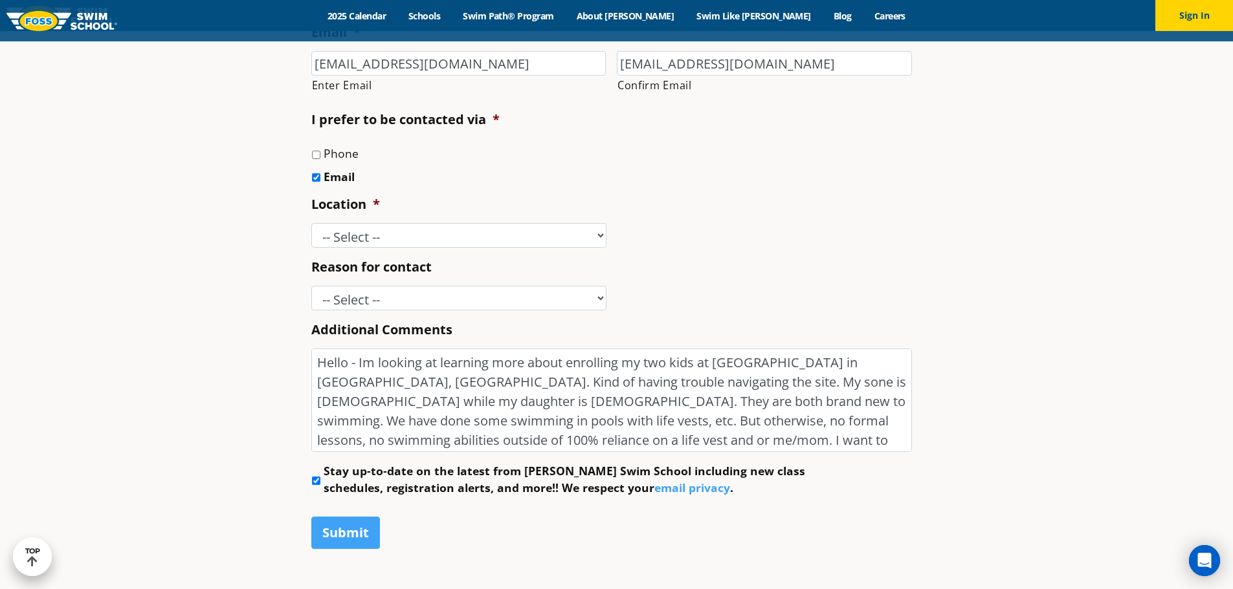
click at [353, 221] on li "Location * -- Select -- Ankeny, IA Apple Valley Blaine, MN Burnsville, MN Ballw…" at bounding box center [616, 221] width 611 height 52
click at [353, 231] on select "-- Select -- Ankeny, IA Apple Valley Blaine, MN Burnsville, MN Ballwin, MO Boli…" at bounding box center [458, 235] width 295 height 25
select select "CSR"
click at [311, 223] on select "-- Select -- Ankeny, IA Apple Valley Blaine, MN Burnsville, MN Ballwin, MO Boli…" at bounding box center [458, 235] width 295 height 25
click at [357, 299] on select "-- Select -- Enrollment issue Program question What level is best for my child?…" at bounding box center [458, 298] width 295 height 25
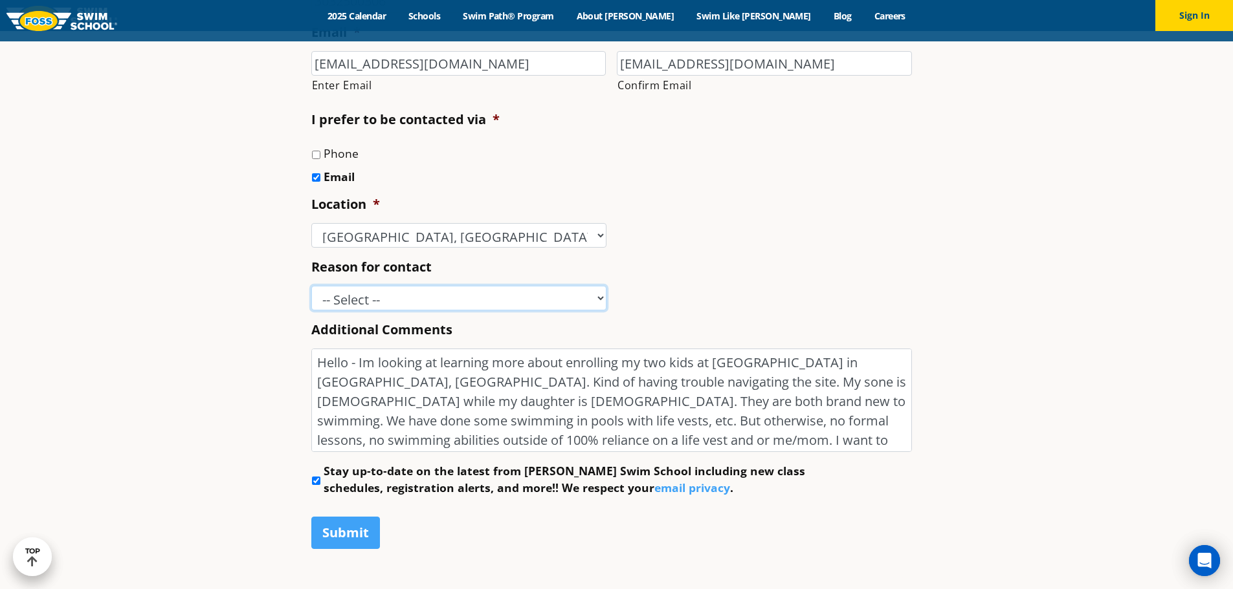
select select "I'm a New Family"
click at [311, 286] on select "-- Select -- Enrollment issue Program question What level is best for my child?…" at bounding box center [458, 298] width 295 height 25
click at [210, 195] on section "Name * Zack First Daniel Last Phone * 3032500306 Email * zdaniel24@yahoo.com En…" at bounding box center [616, 229] width 1233 height 773
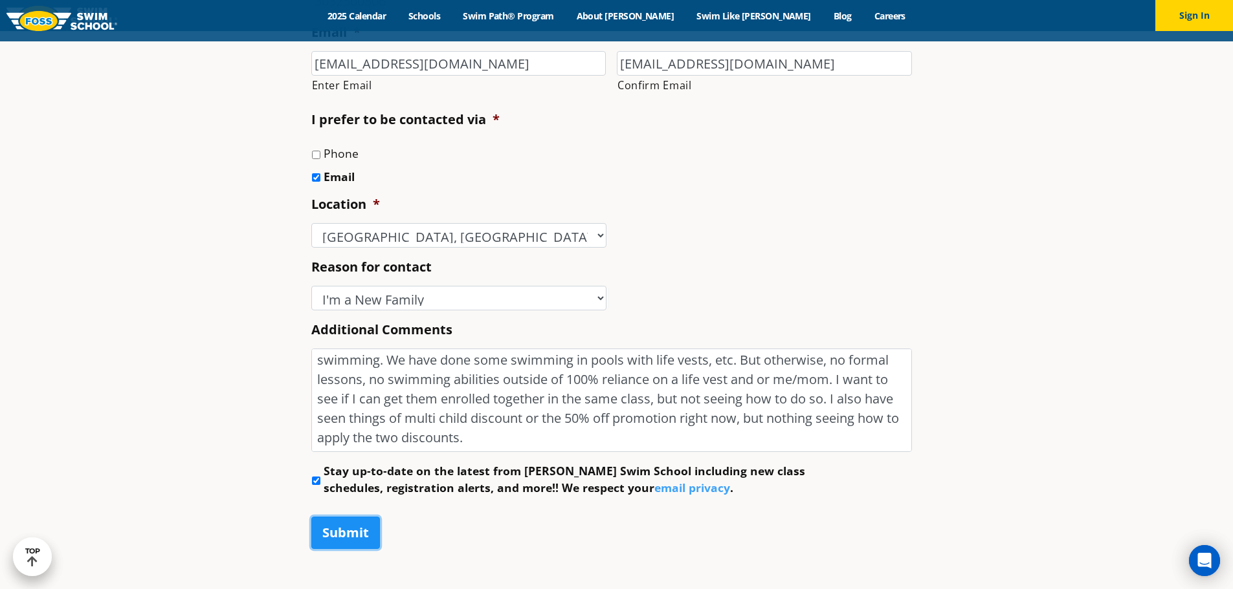
click at [349, 530] on input "Submit" at bounding box center [345, 533] width 69 height 32
click at [333, 535] on input "Submit" at bounding box center [345, 533] width 69 height 32
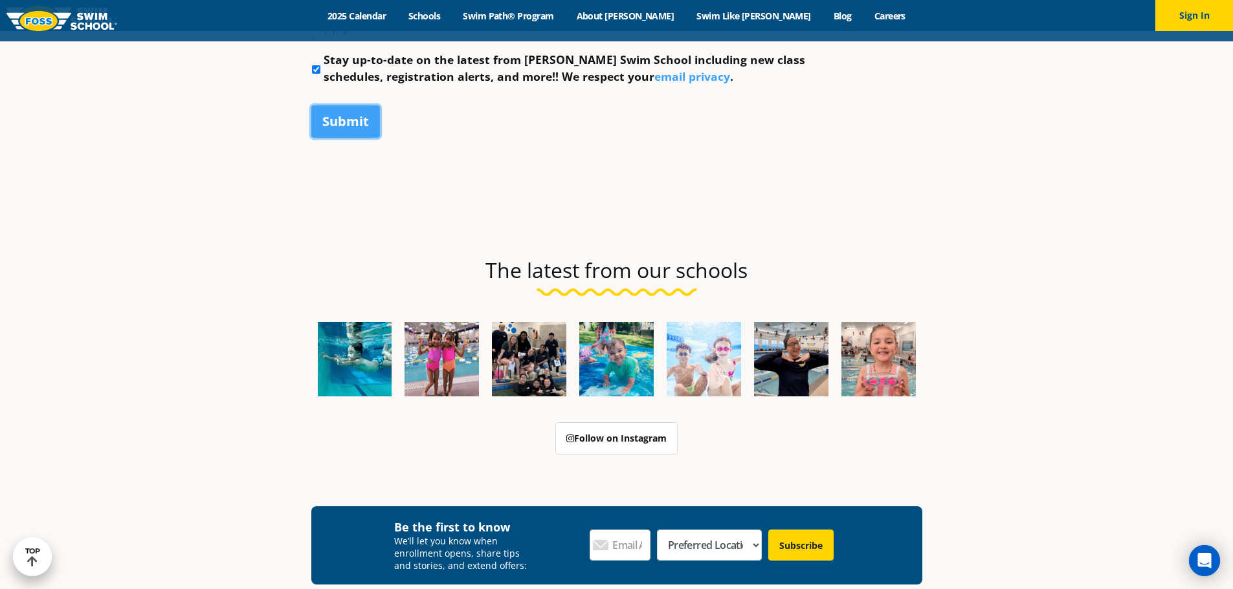
scroll to position [2083, 0]
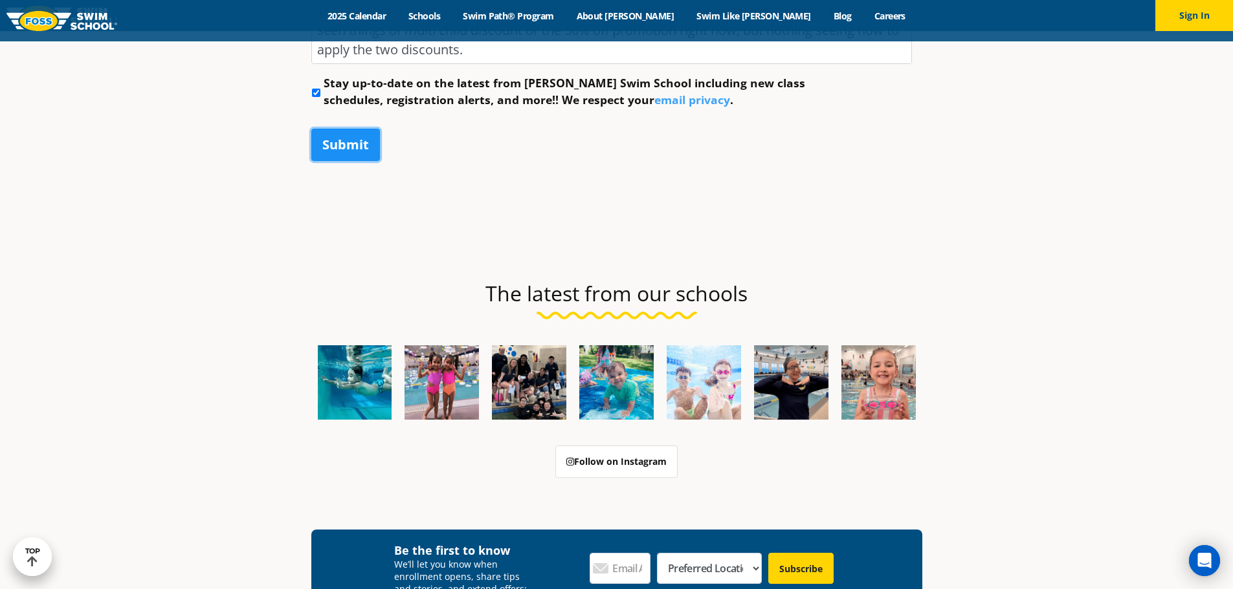
click at [368, 152] on input "Submit" at bounding box center [345, 145] width 69 height 32
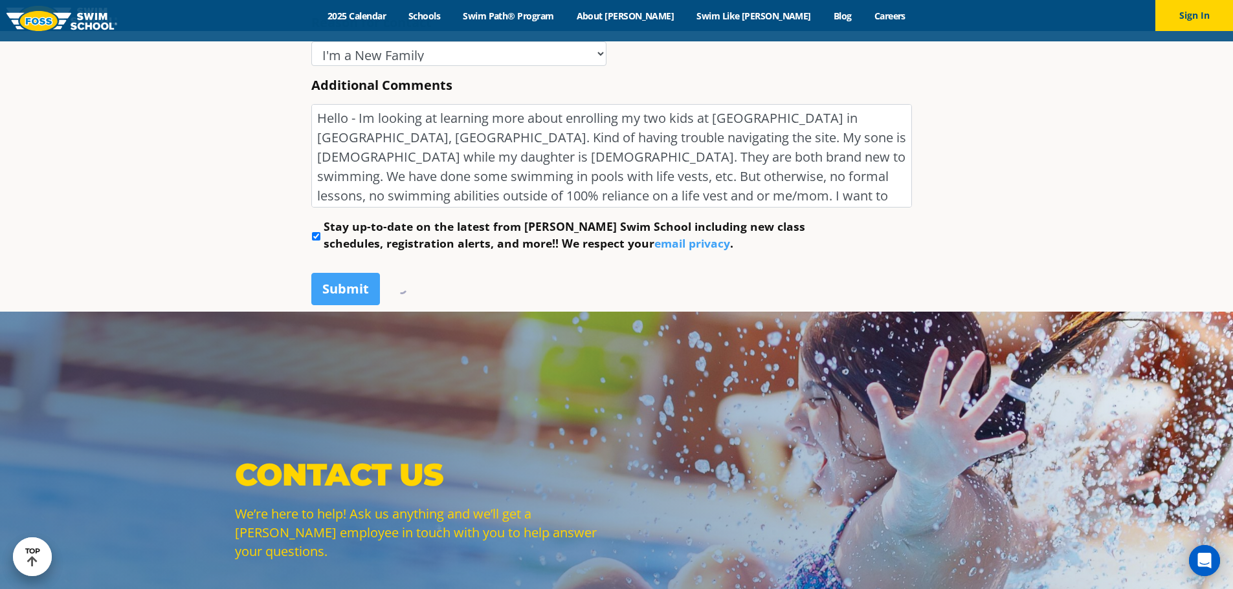
scroll to position [789, 0]
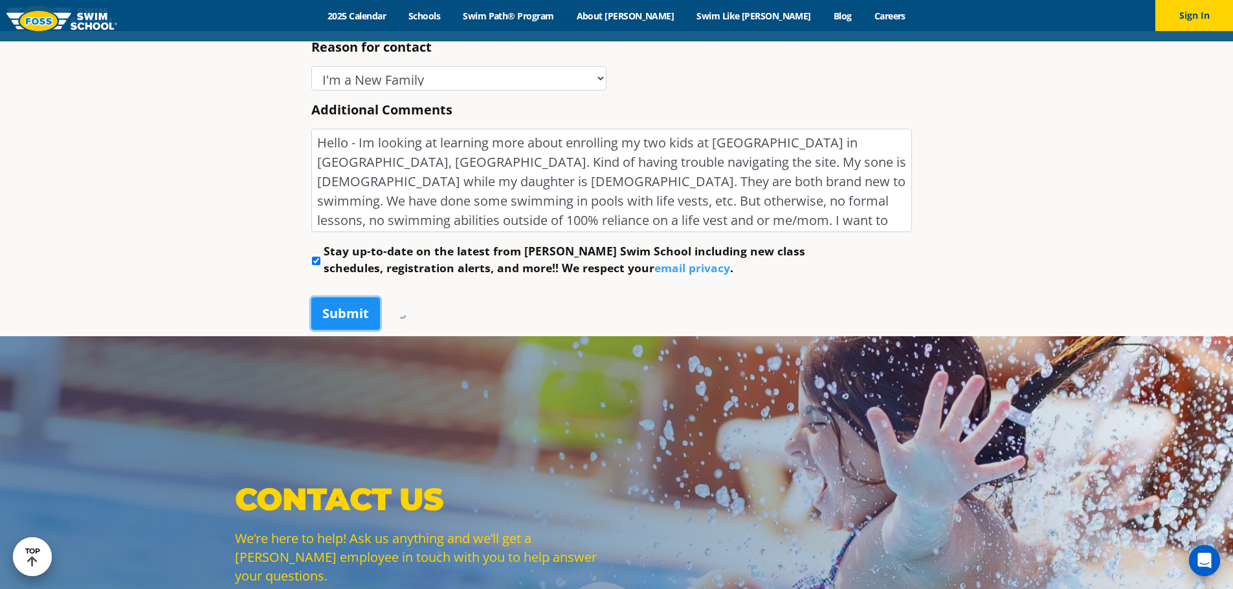
click at [355, 313] on input "Submit" at bounding box center [345, 314] width 69 height 32
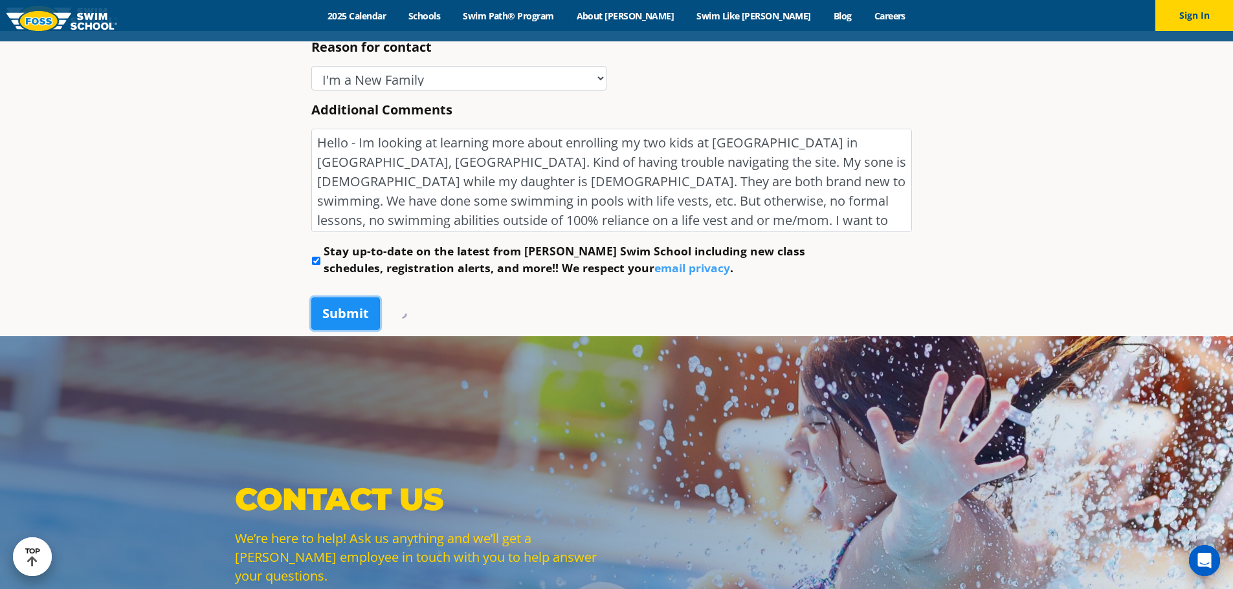
click at [346, 307] on input "Submit" at bounding box center [345, 314] width 69 height 32
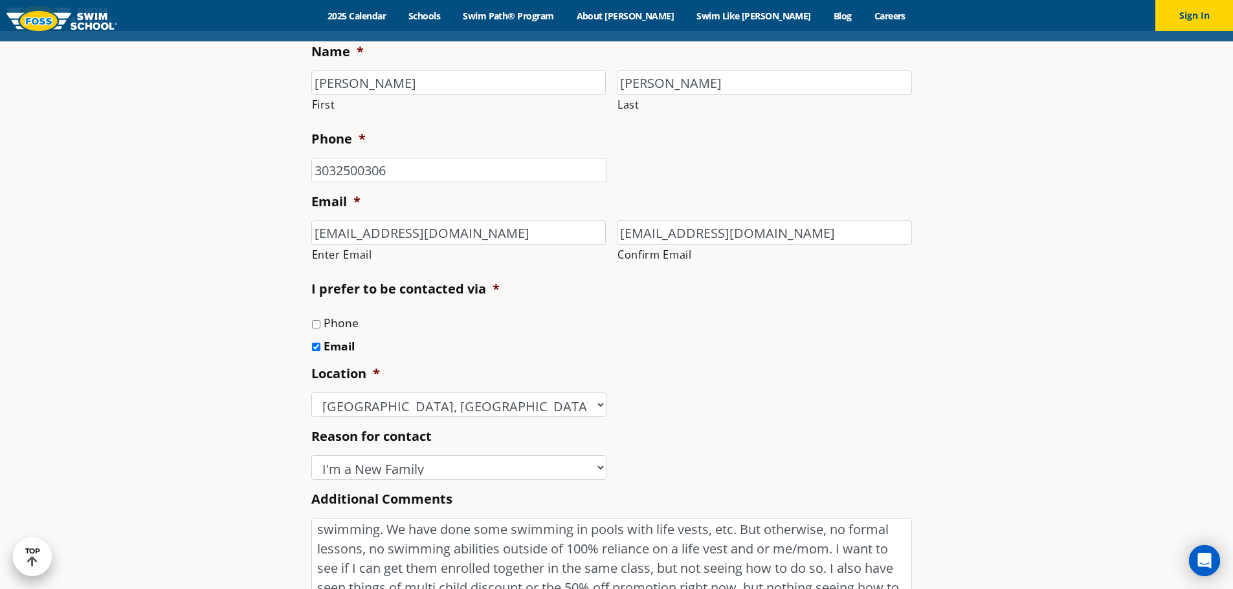
scroll to position [1695, 0]
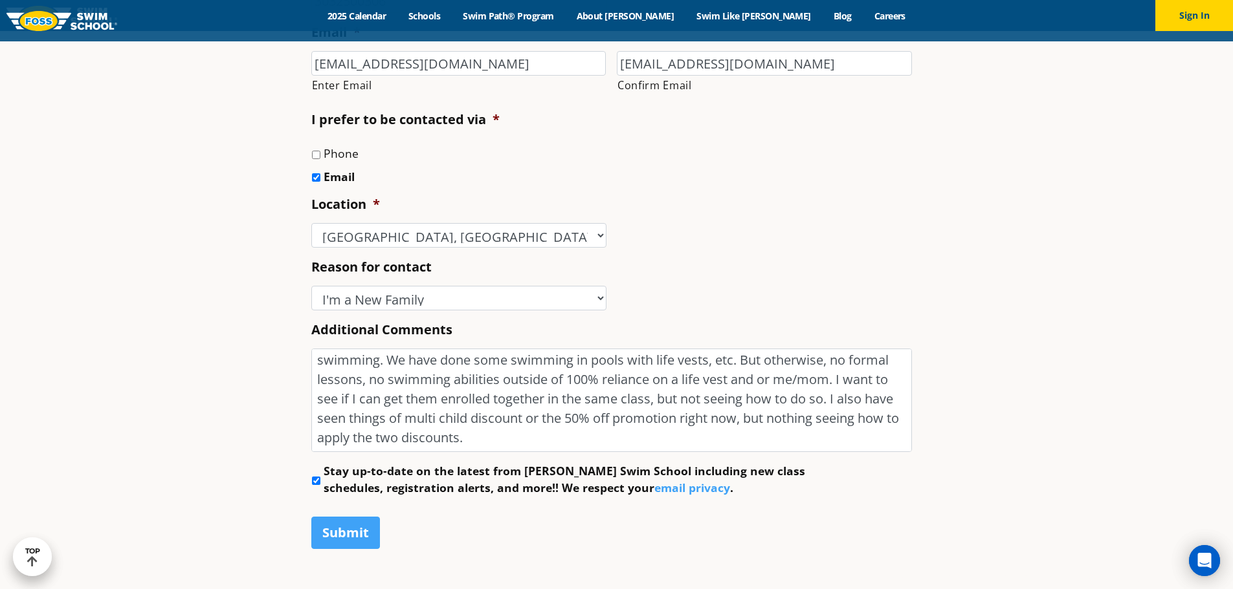
click at [331, 562] on div "Name * Zack First Daniel Last Phone * 3032500306 Email * zdaniel24@yahoo.com En…" at bounding box center [616, 214] width 611 height 703
click at [354, 542] on input "Submit" at bounding box center [345, 533] width 69 height 32
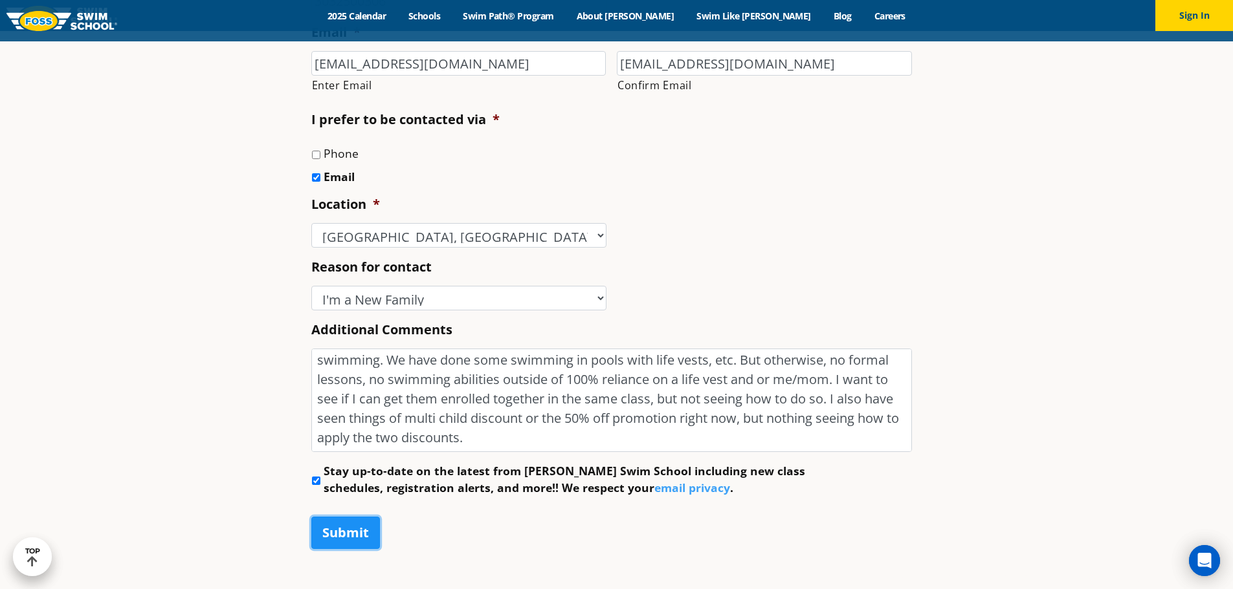
drag, startPoint x: 354, startPoint y: 542, endPoint x: 344, endPoint y: 538, distance: 10.5
click at [353, 542] on input "Submit" at bounding box center [345, 533] width 69 height 32
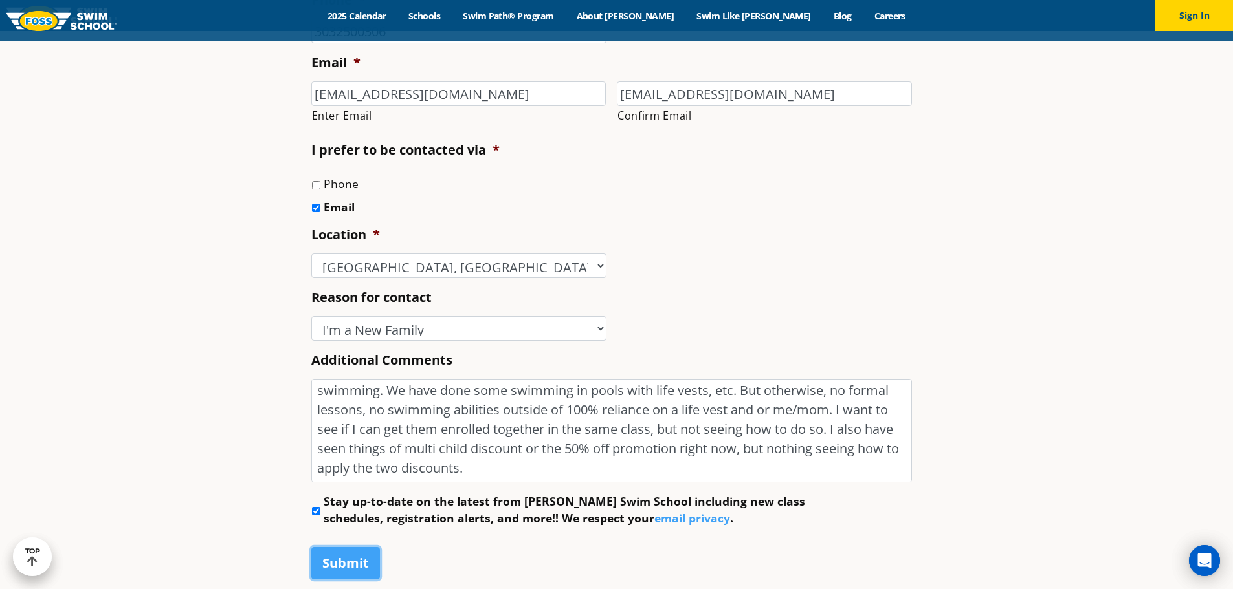
scroll to position [1501, 0]
